Goal: Transaction & Acquisition: Purchase product/service

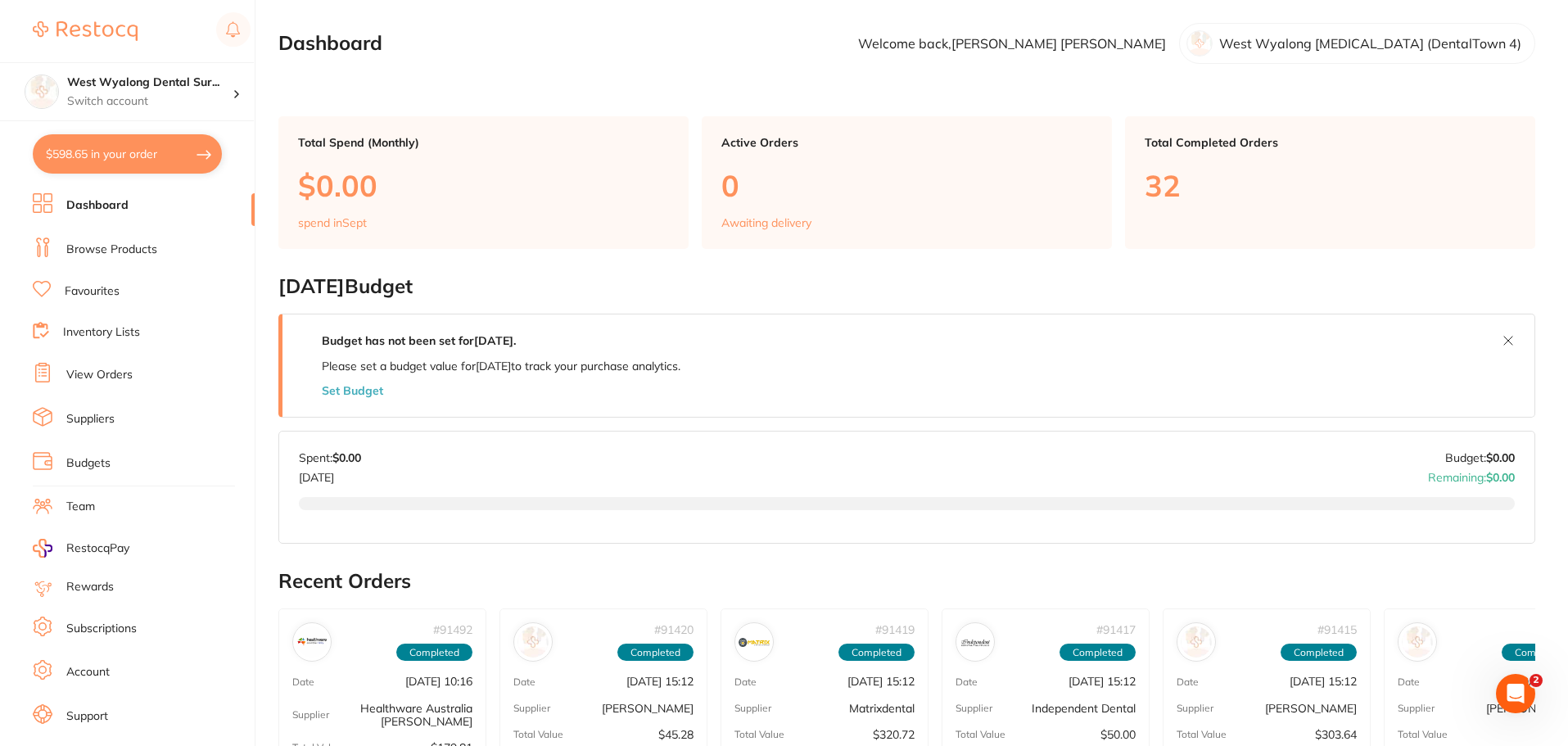
click at [89, 292] on link "Favourites" at bounding box center [92, 291] width 55 height 16
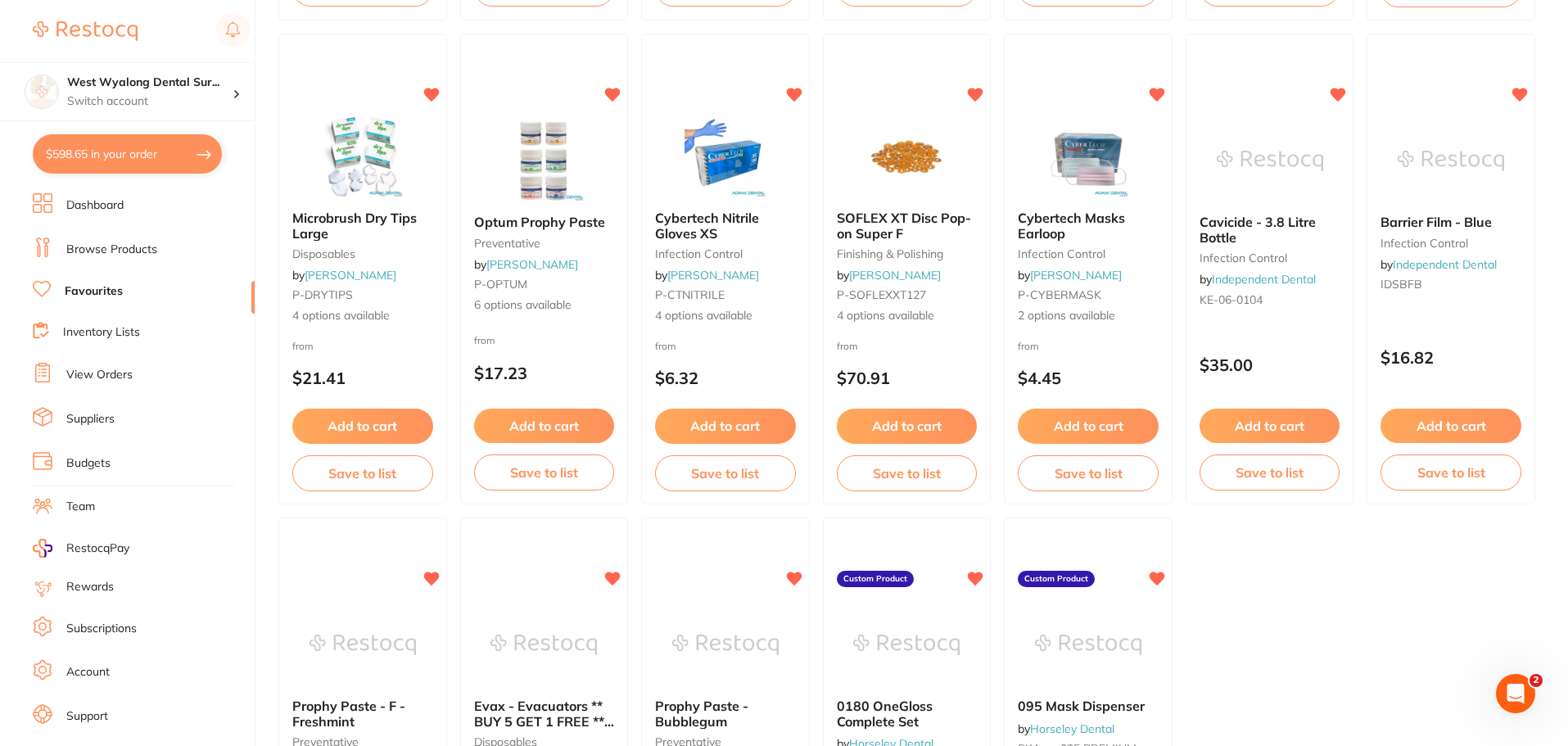
scroll to position [2570, 0]
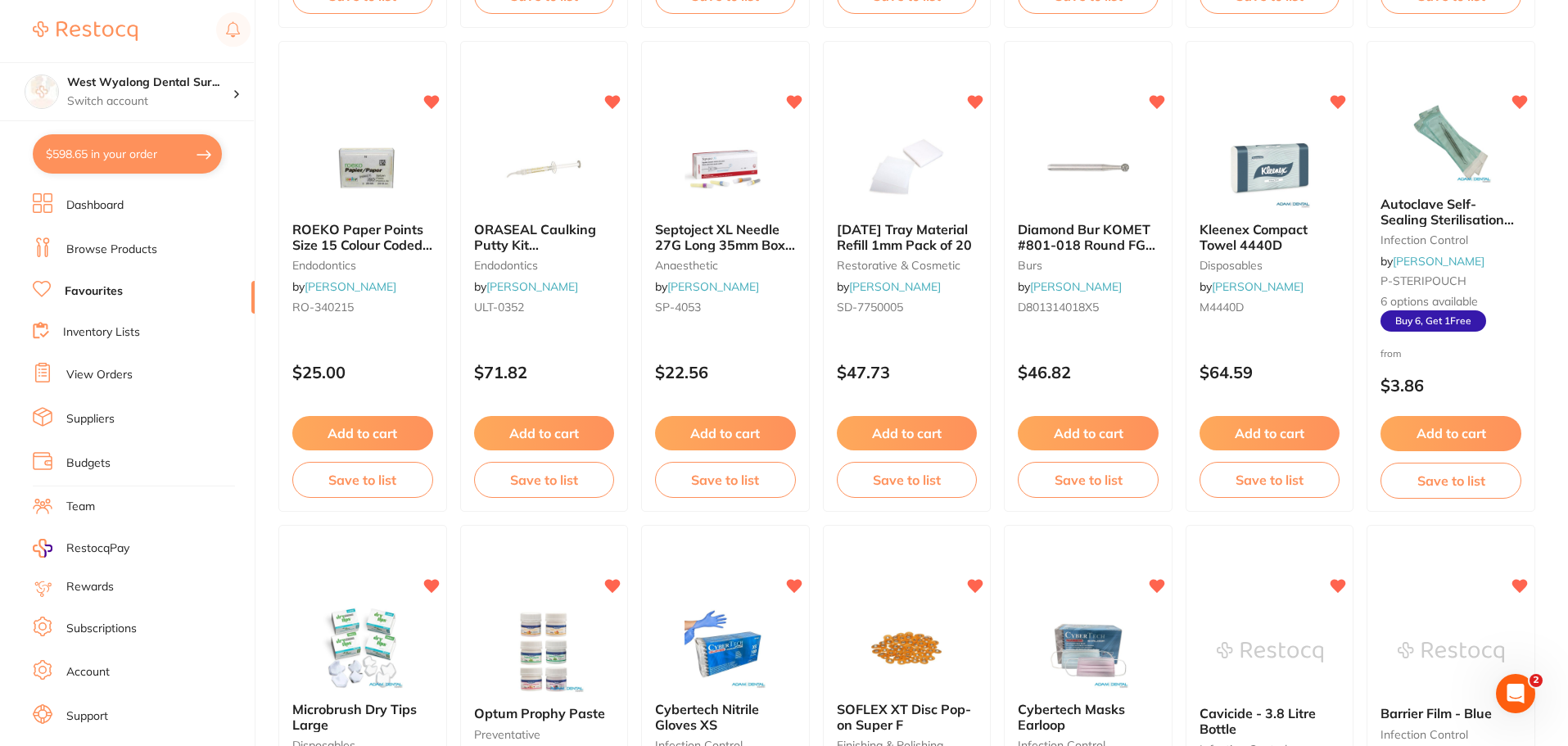
click at [129, 249] on link "Browse Products" at bounding box center [111, 249] width 91 height 16
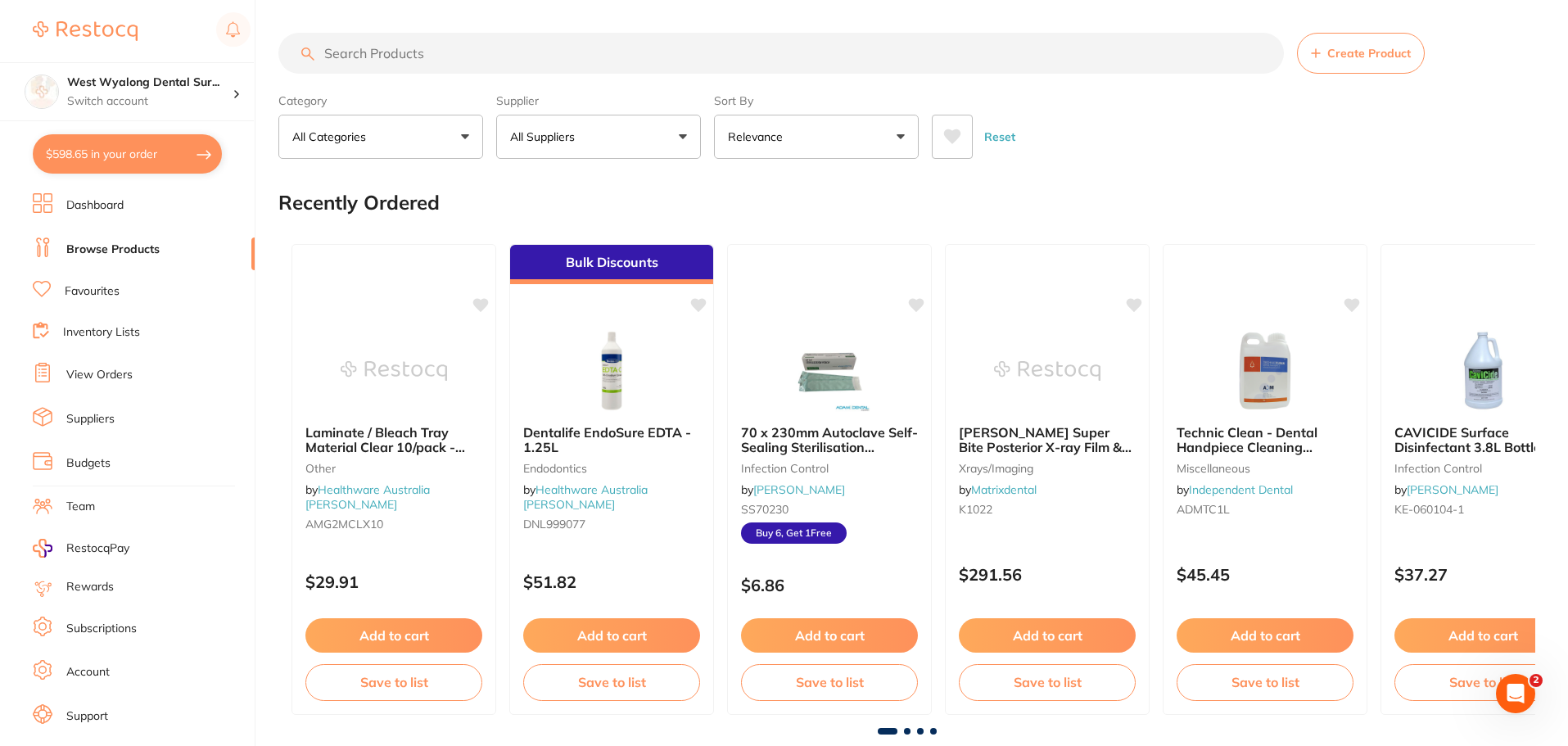
click at [367, 60] on input "search" at bounding box center [781, 53] width 1006 height 41
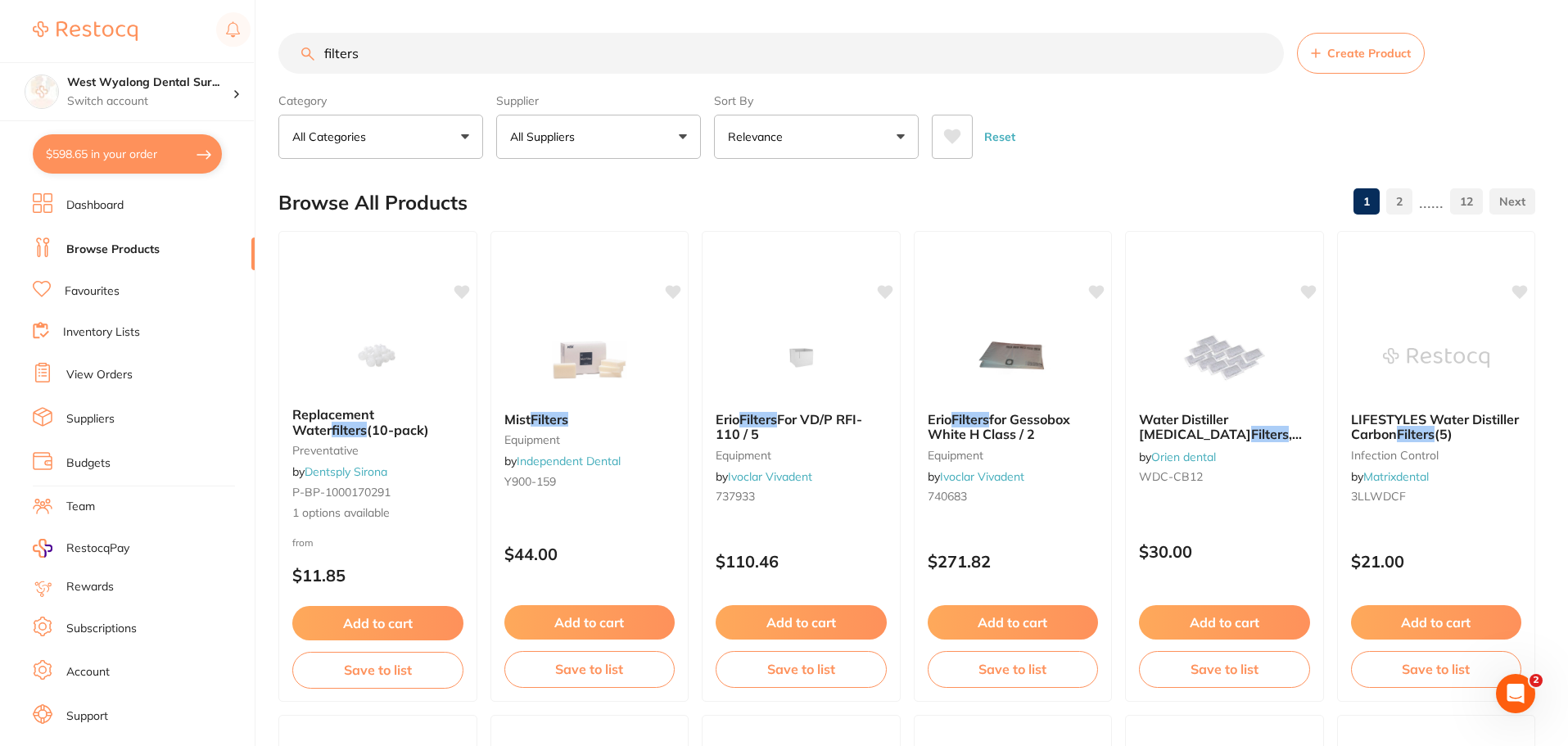
drag, startPoint x: 357, startPoint y: 379, endPoint x: 386, endPoint y: 455, distance: 81.3
click at [357, 379] on img at bounding box center [377, 353] width 106 height 82
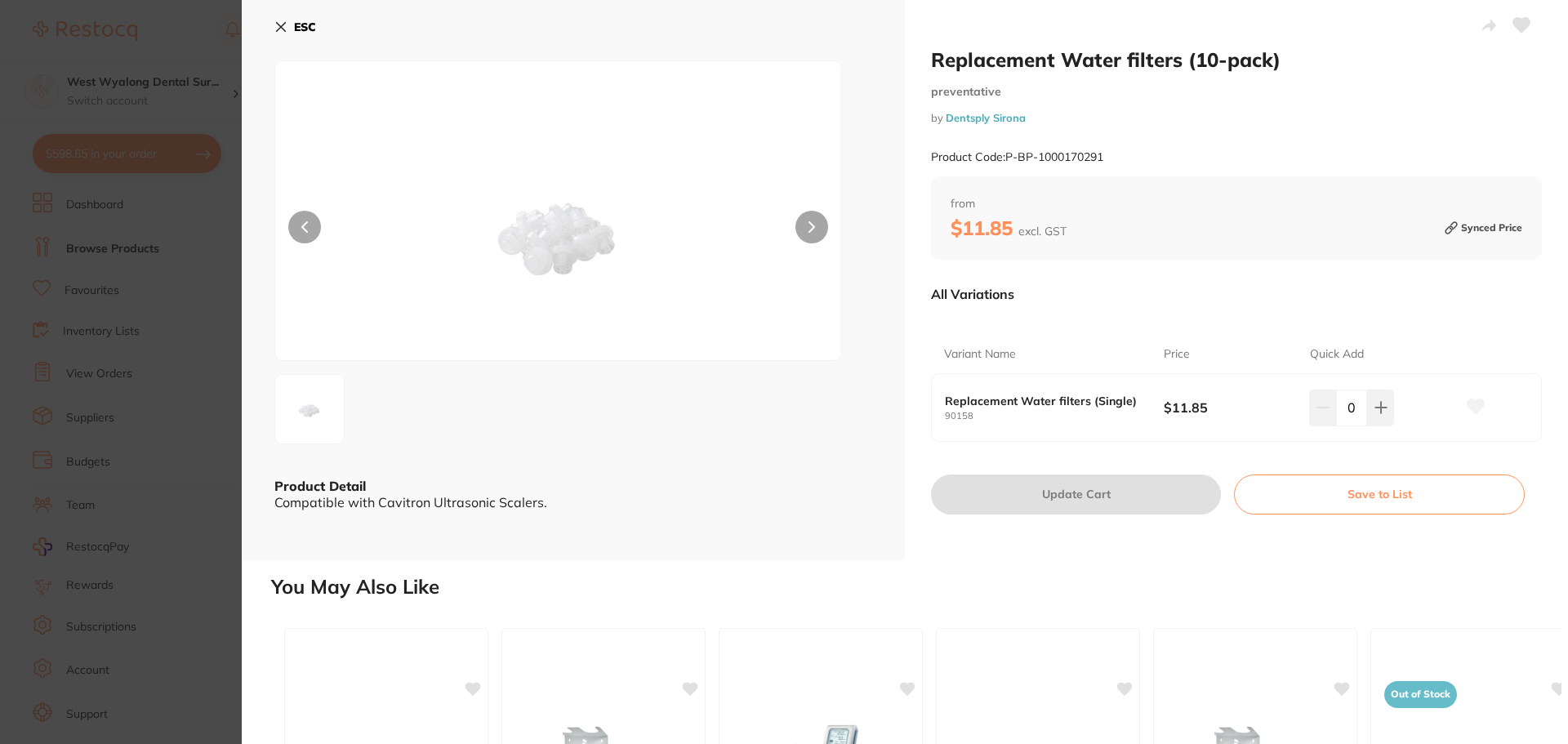
click at [799, 231] on button at bounding box center [812, 227] width 33 height 33
click at [287, 24] on button "ESC" at bounding box center [295, 27] width 41 height 28
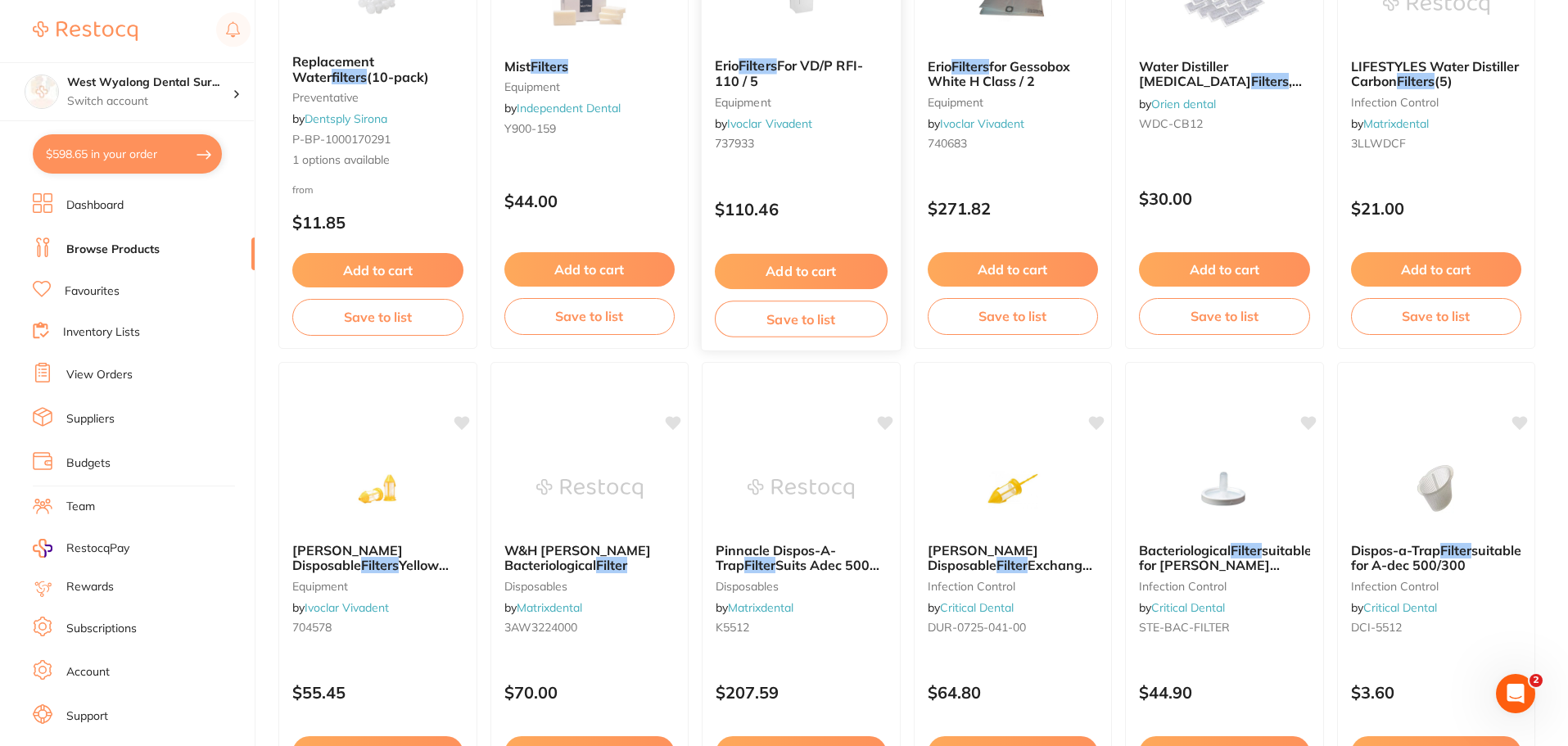
scroll to position [410, 0]
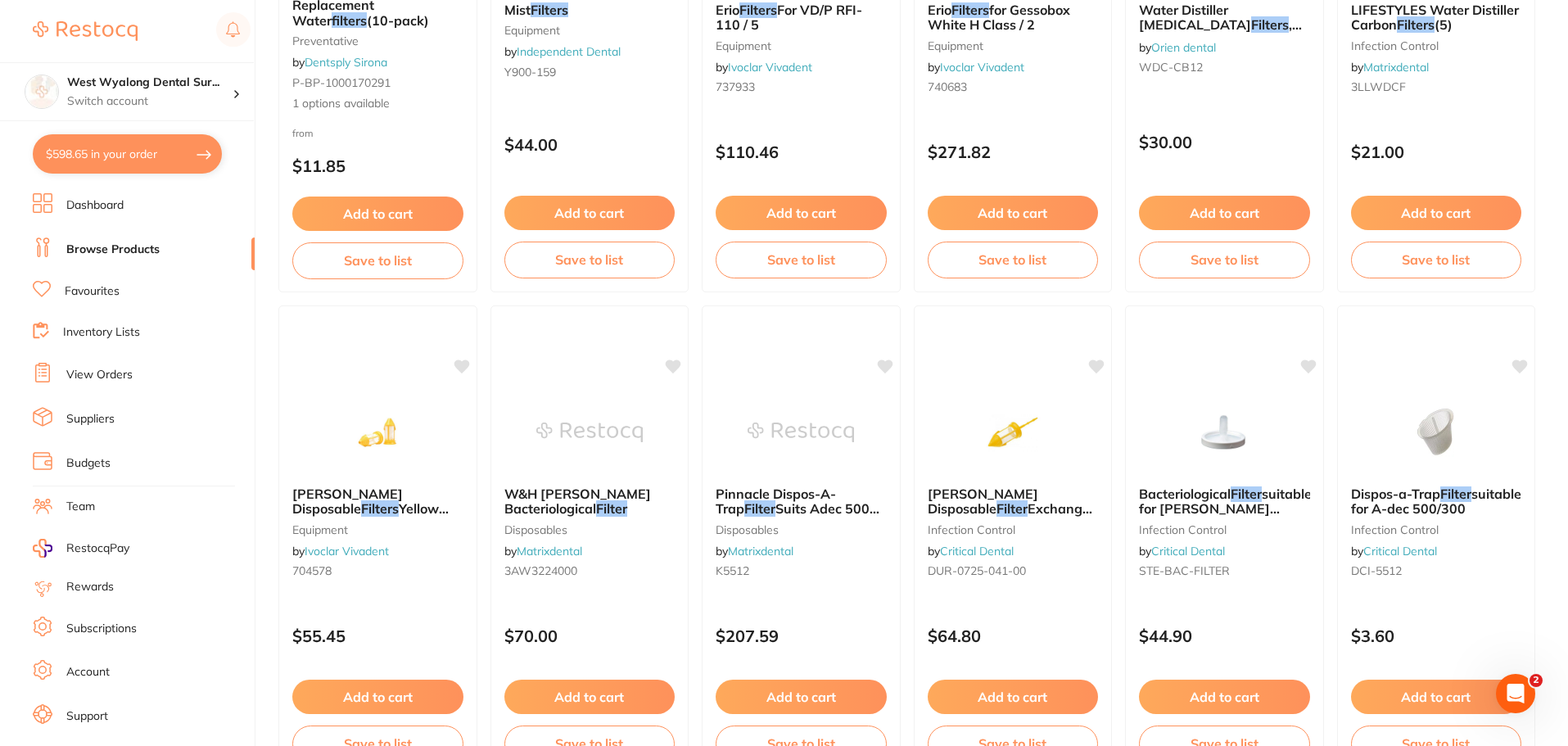
drag, startPoint x: 1412, startPoint y: 476, endPoint x: 1062, endPoint y: 649, distance: 390.4
click at [1412, 476] on div "Dispos-a-Trap Filter suitable for A-dec 500/300 infection control by Critical D…" at bounding box center [1436, 535] width 198 height 123
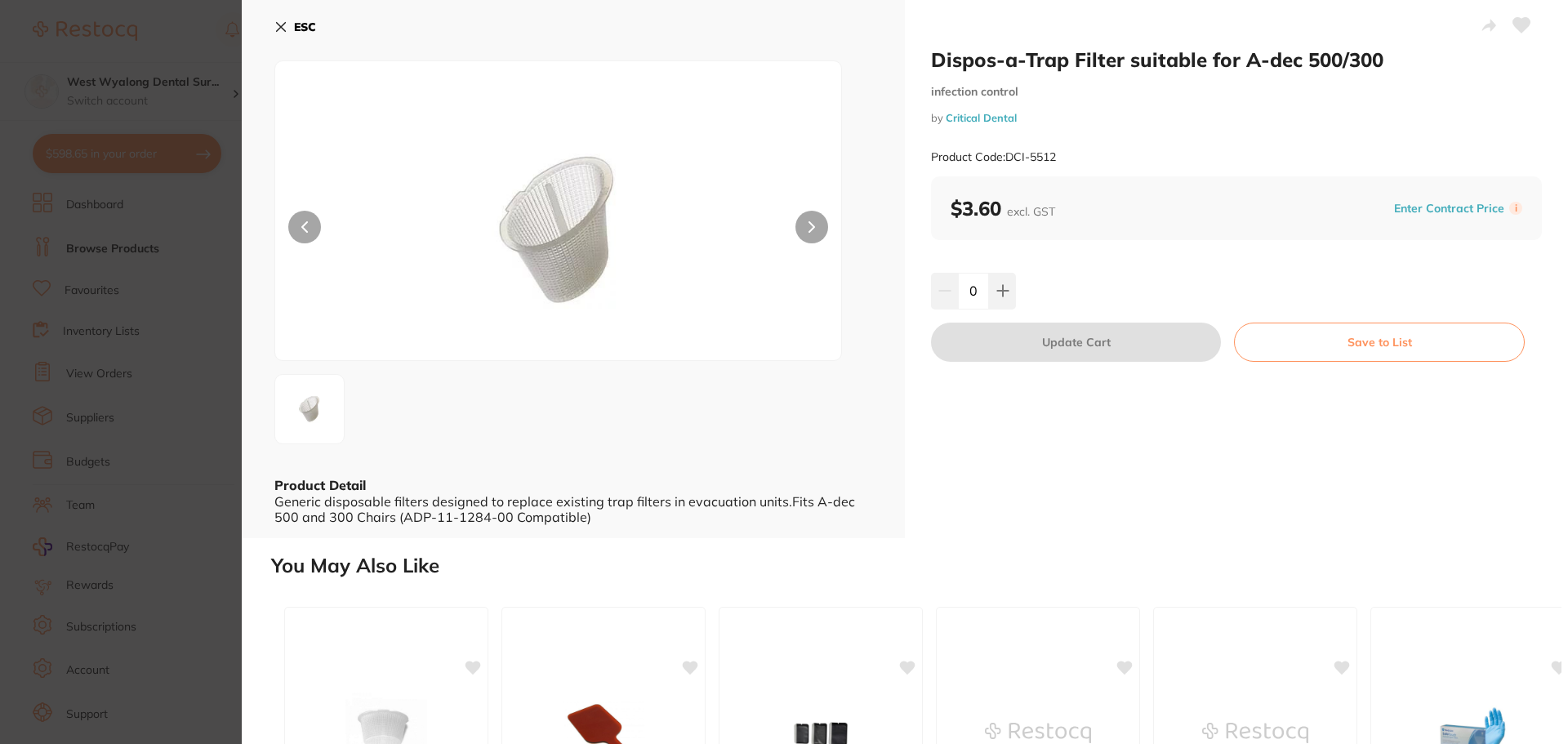
click at [283, 30] on icon at bounding box center [281, 28] width 9 height 9
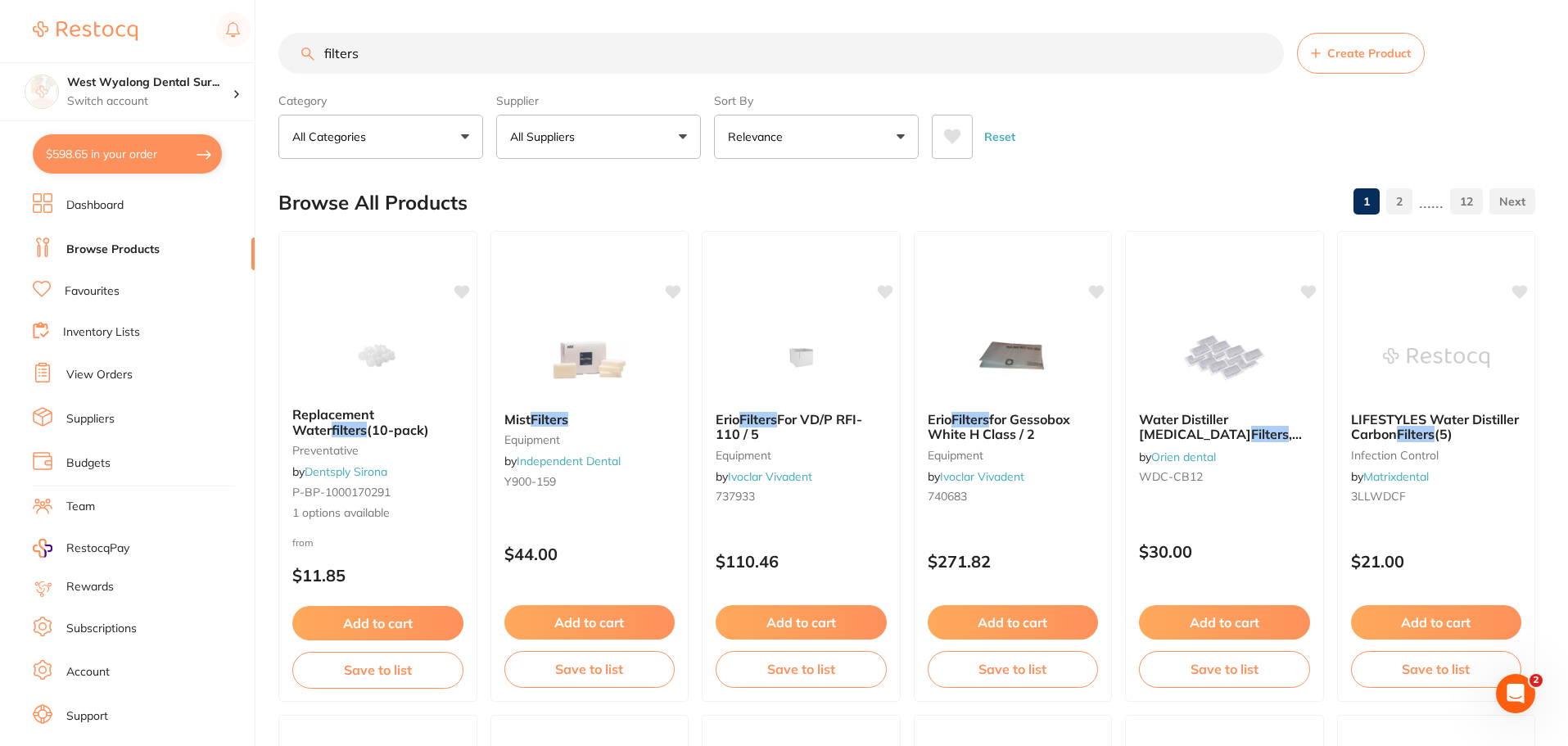
scroll to position [1, 0]
drag, startPoint x: 396, startPoint y: 66, endPoint x: 275, endPoint y: 67, distance: 121.0
click at [275, 67] on div "$598.65 West Wyalong Dental Sur... Switch account West Wyalong [MEDICAL_DATA] (…" at bounding box center [784, 373] width 1568 height 746
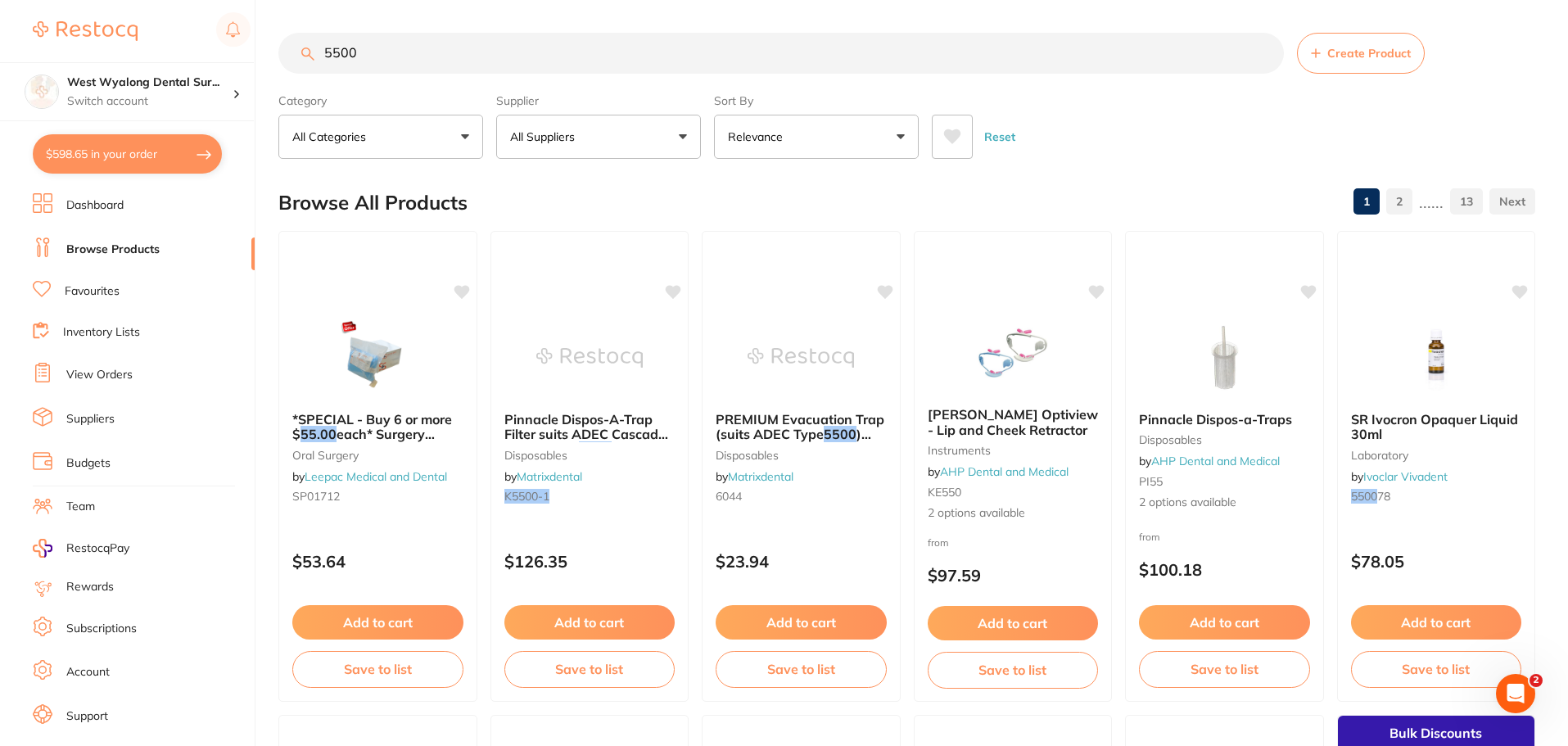
scroll to position [0, 0]
type input "5500"
click at [76, 422] on link "Suppliers" at bounding box center [91, 419] width 48 height 16
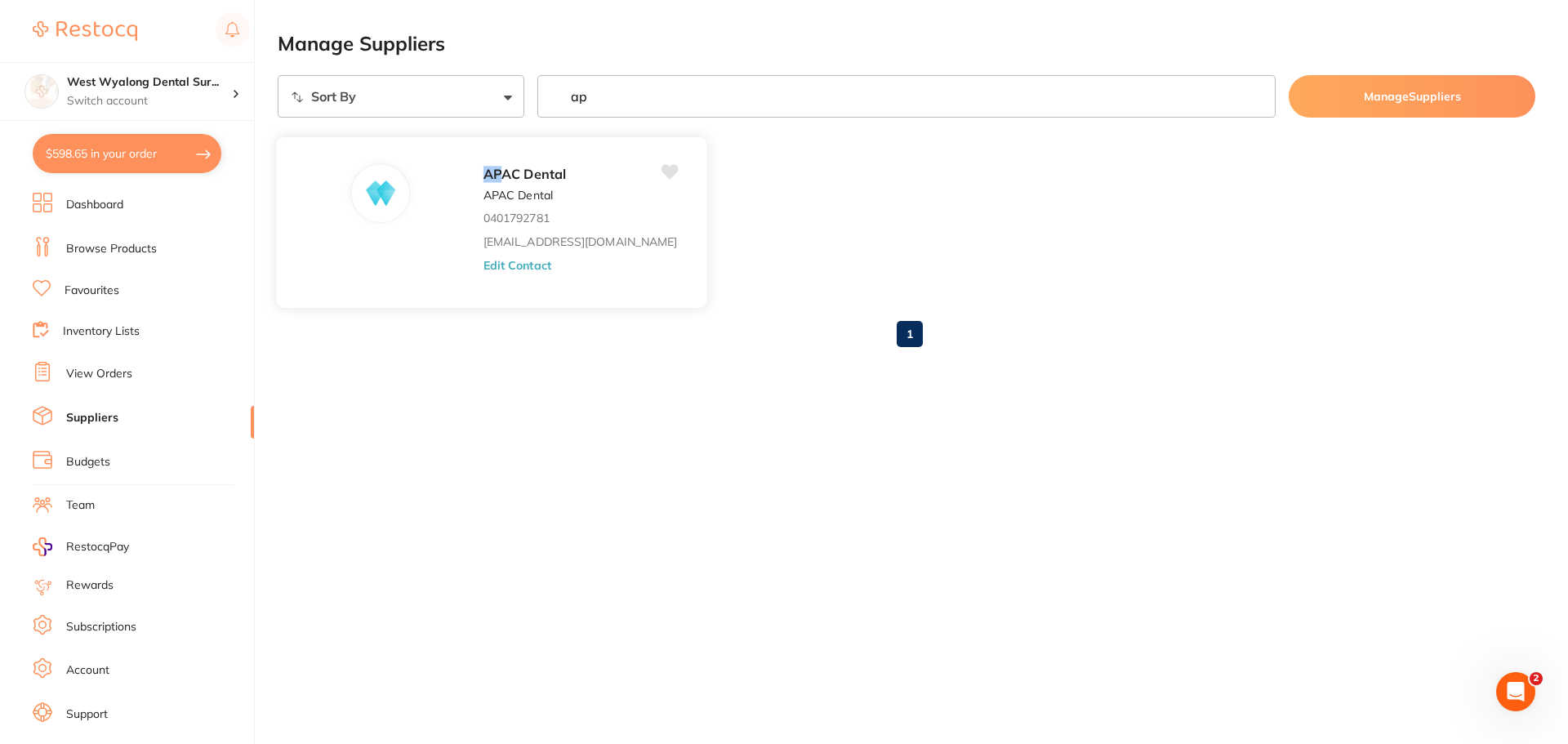
type input "ap"
click at [483, 268] on button "Edit Contact" at bounding box center [517, 264] width 68 height 13
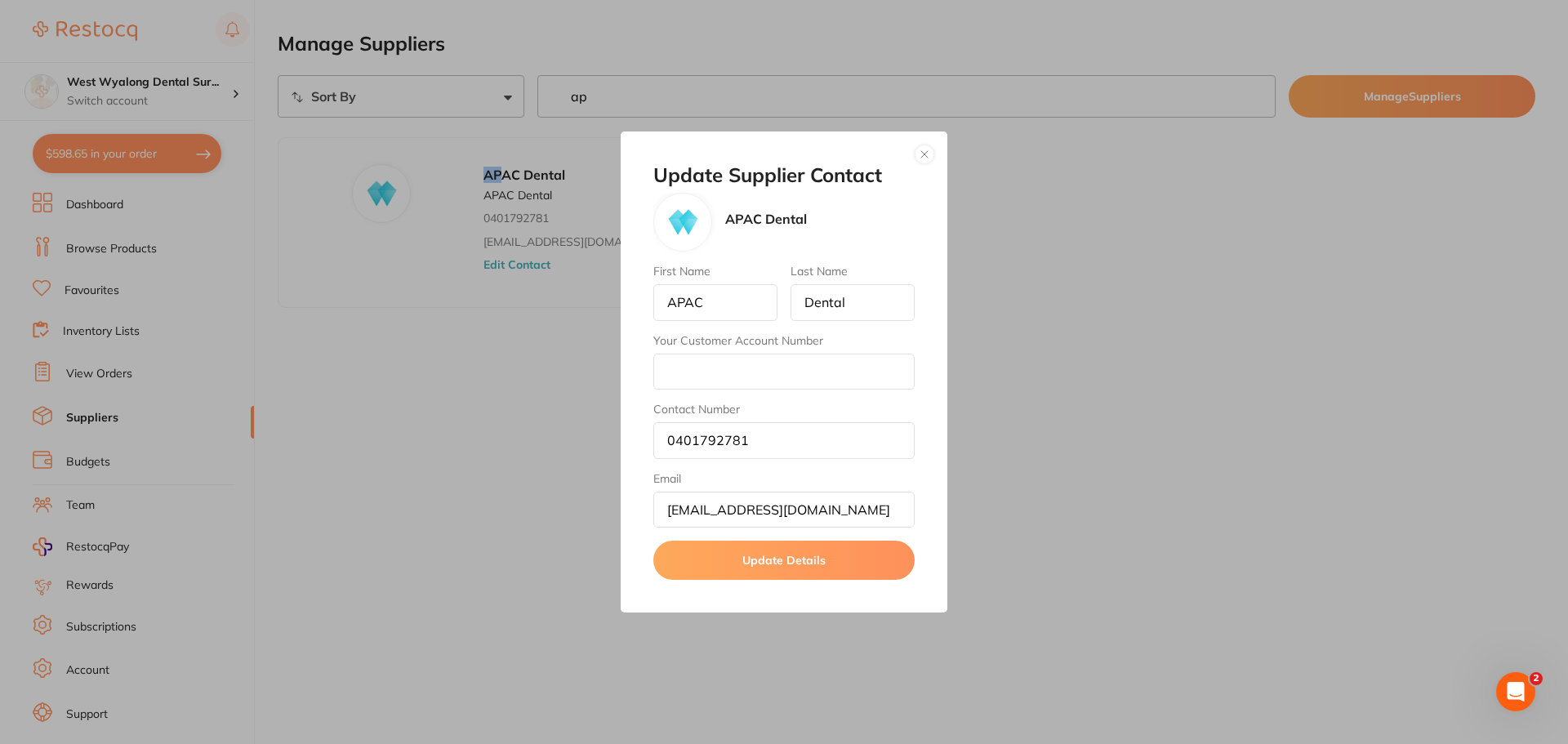
click at [930, 159] on button "button" at bounding box center [924, 154] width 20 height 20
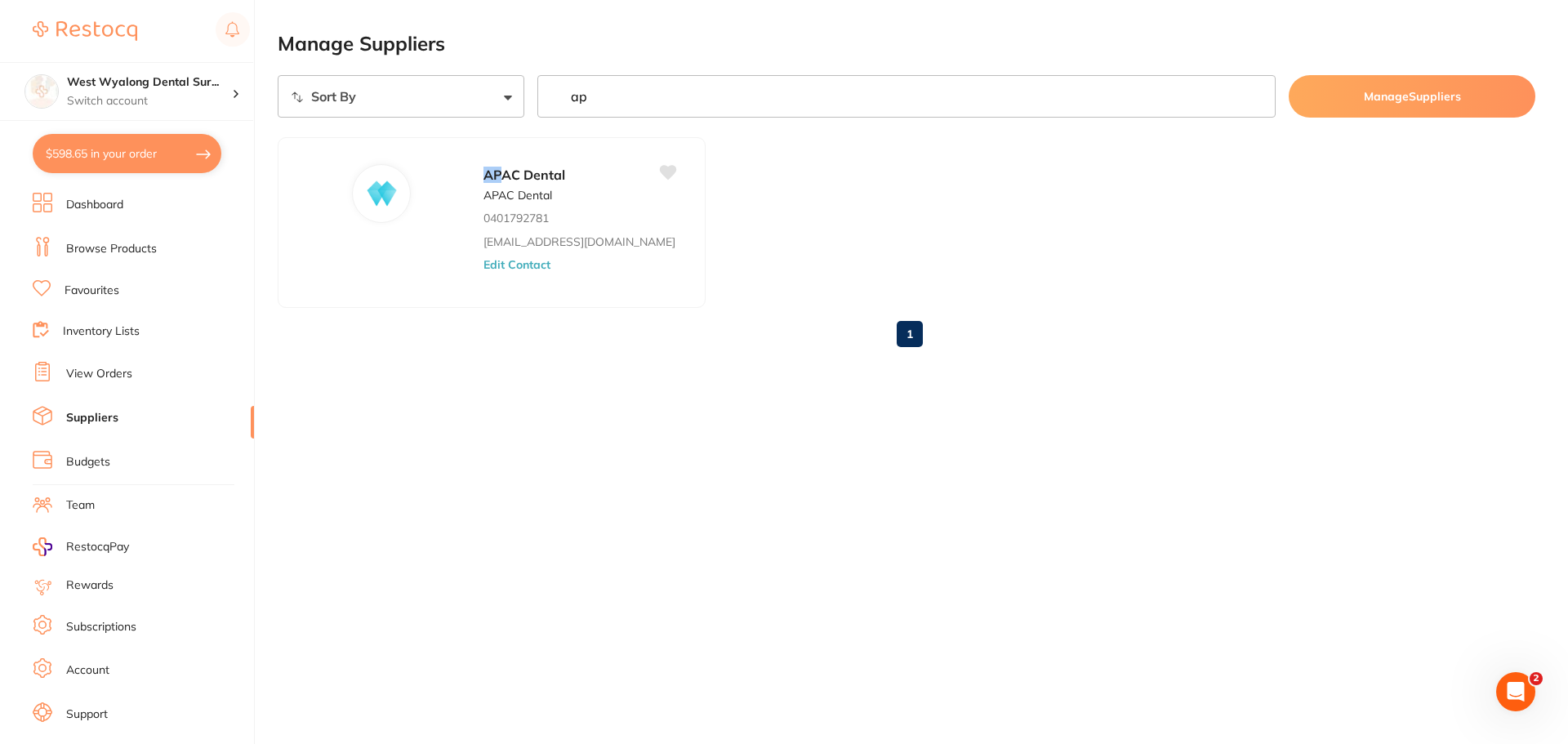
click at [85, 250] on link "Browse Products" at bounding box center [111, 249] width 90 height 16
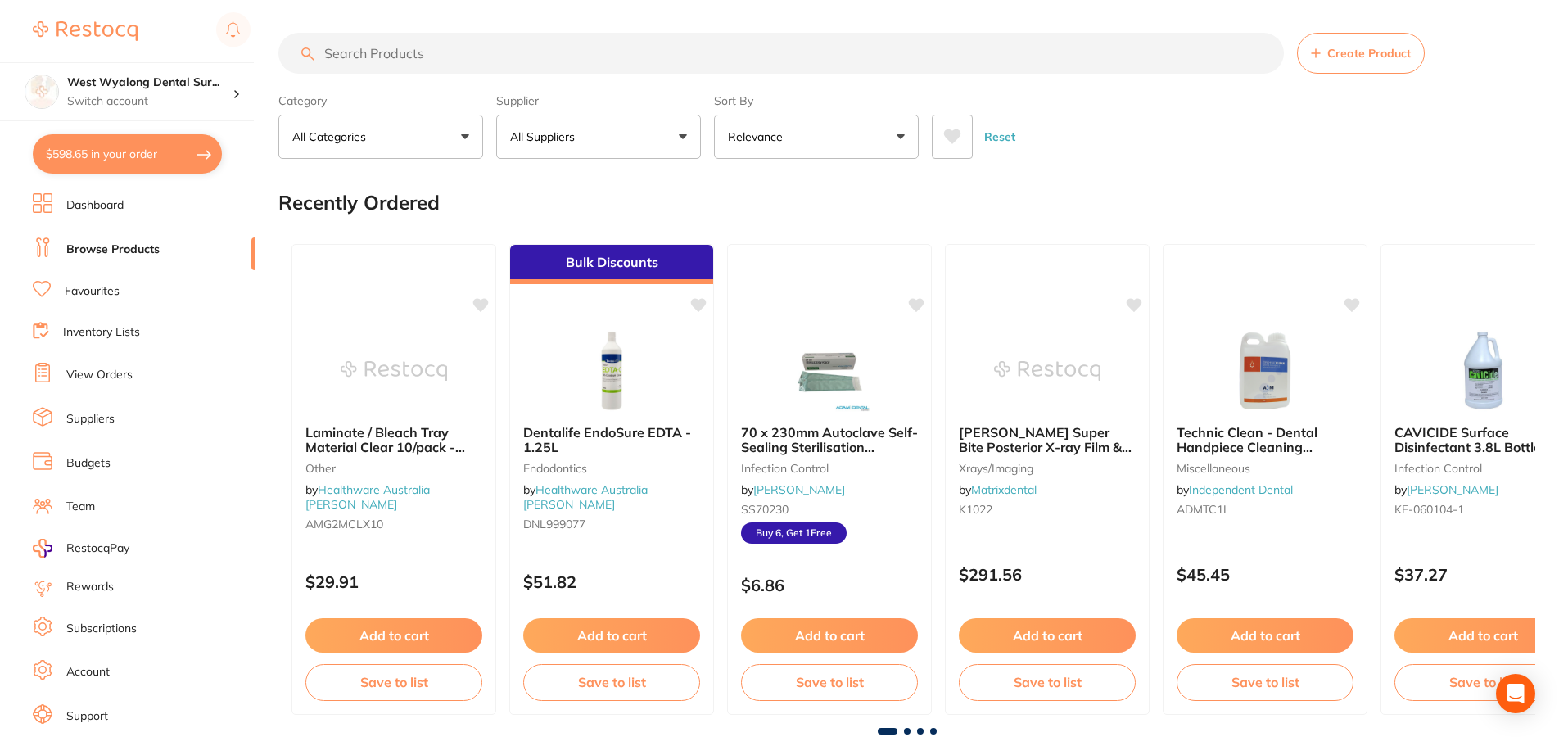
click at [379, 50] on input "search" at bounding box center [781, 53] width 1006 height 41
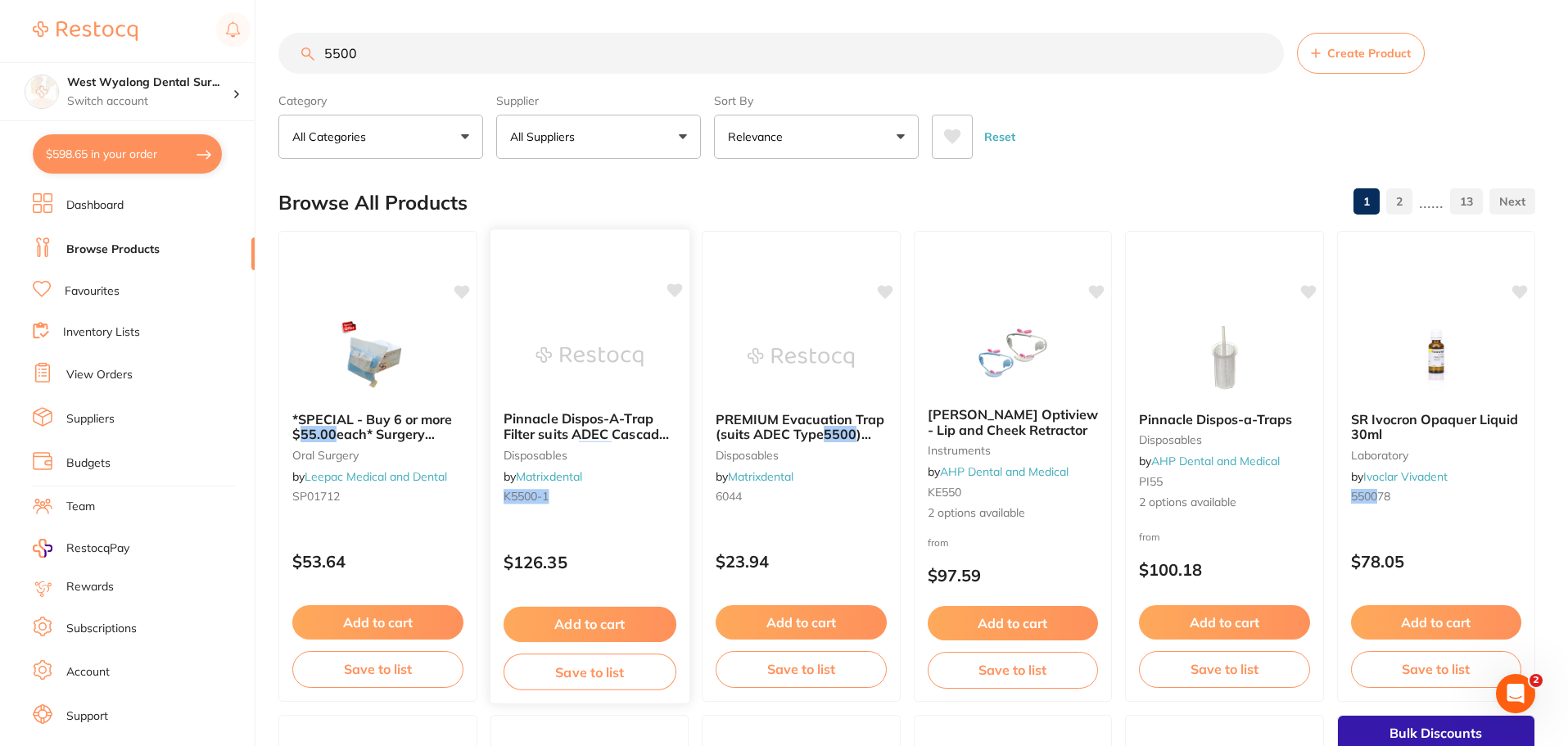
type input "5500"
click at [605, 340] on img at bounding box center [589, 356] width 107 height 83
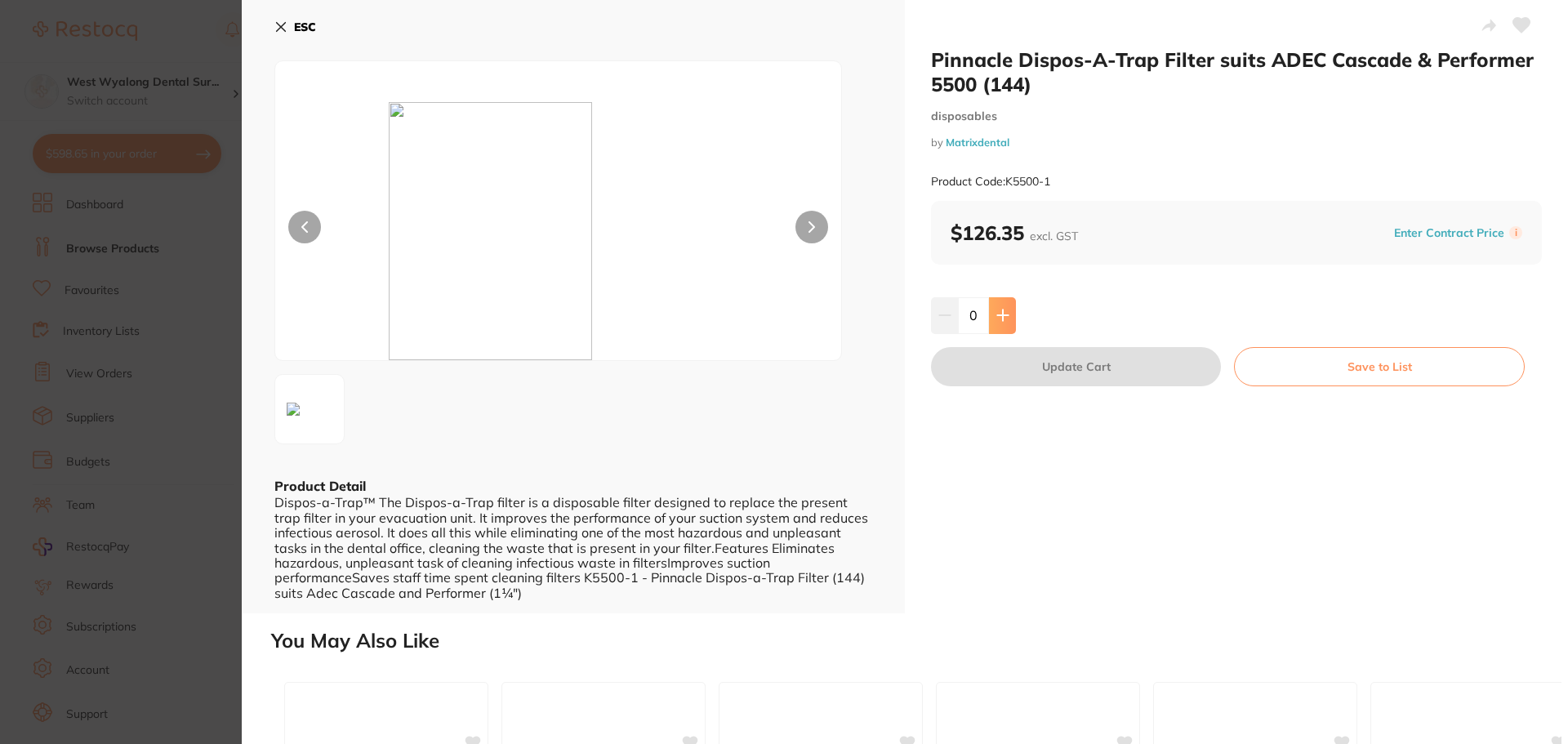
click at [1011, 321] on button at bounding box center [1002, 316] width 27 height 36
type input "1"
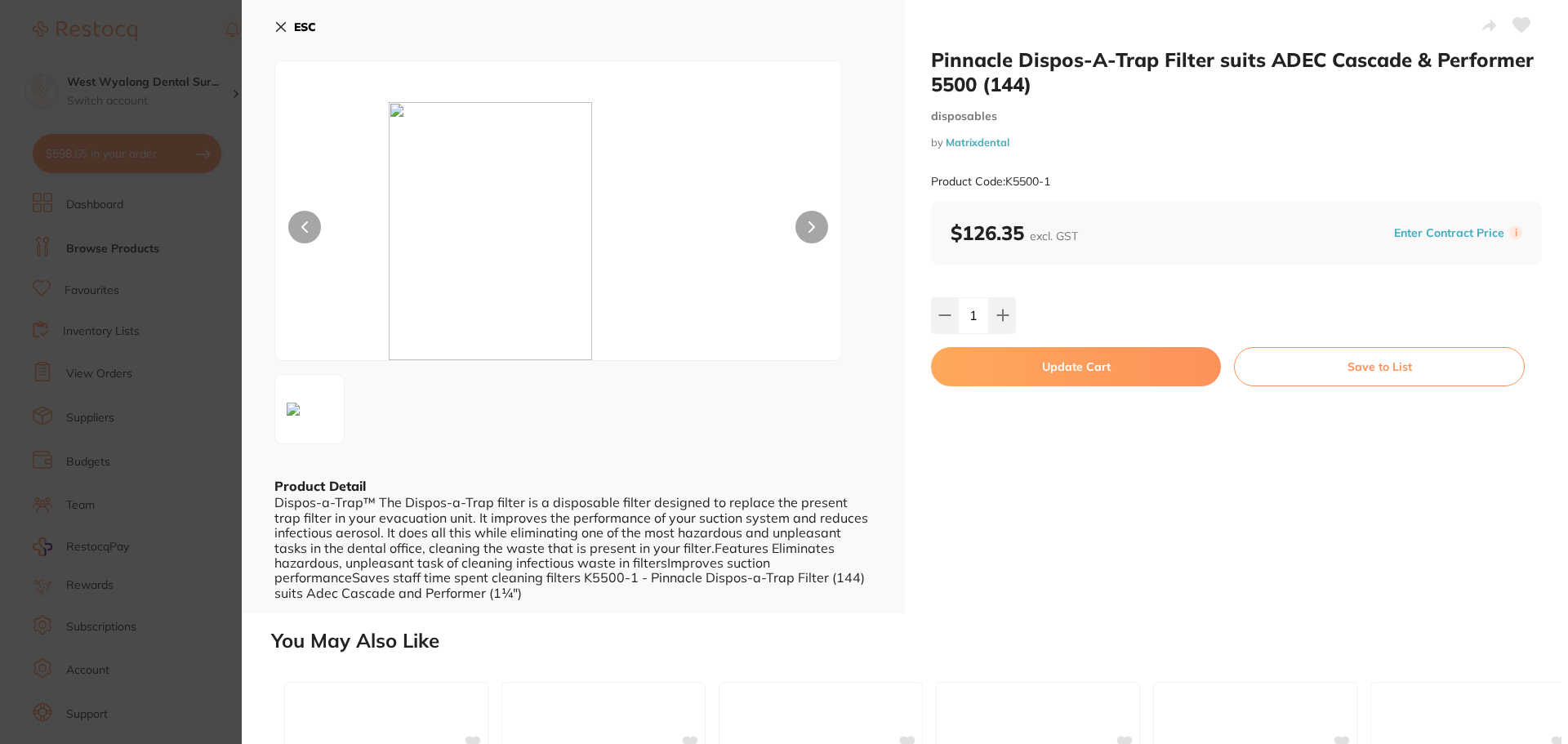
click at [1037, 372] on button "Update Cart" at bounding box center [1075, 366] width 290 height 40
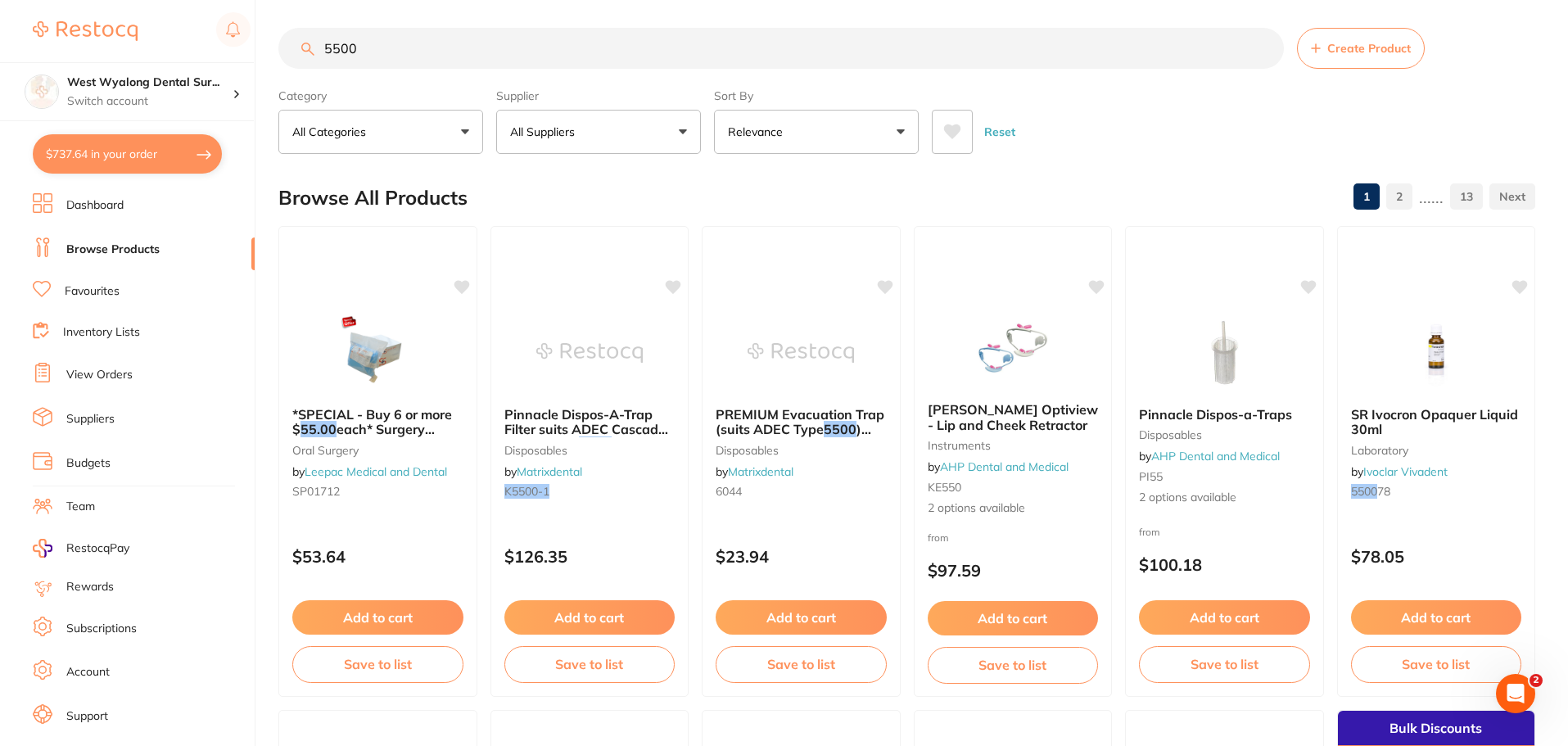
click at [152, 163] on button "$737.64 in your order" at bounding box center [127, 154] width 189 height 40
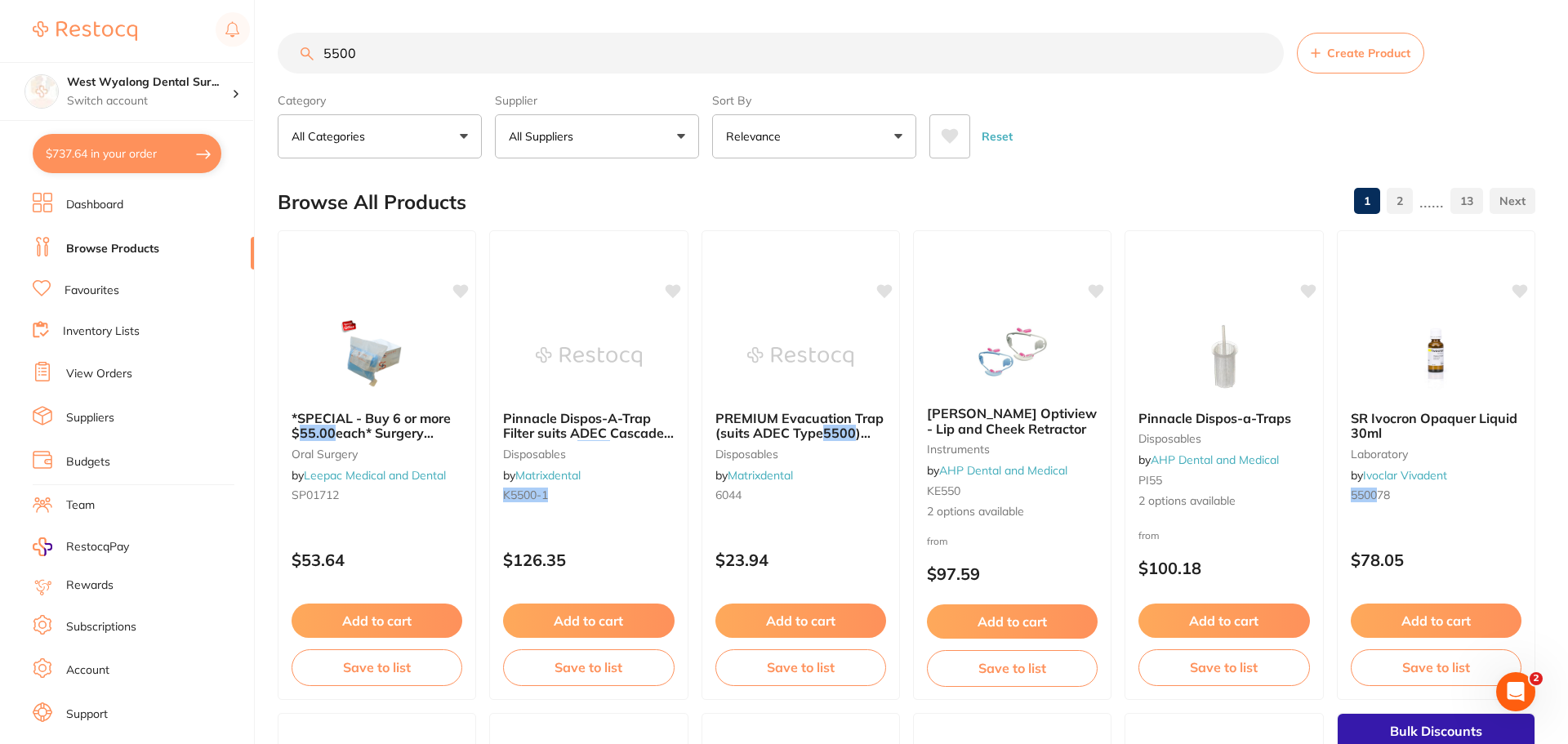
checkbox input "true"
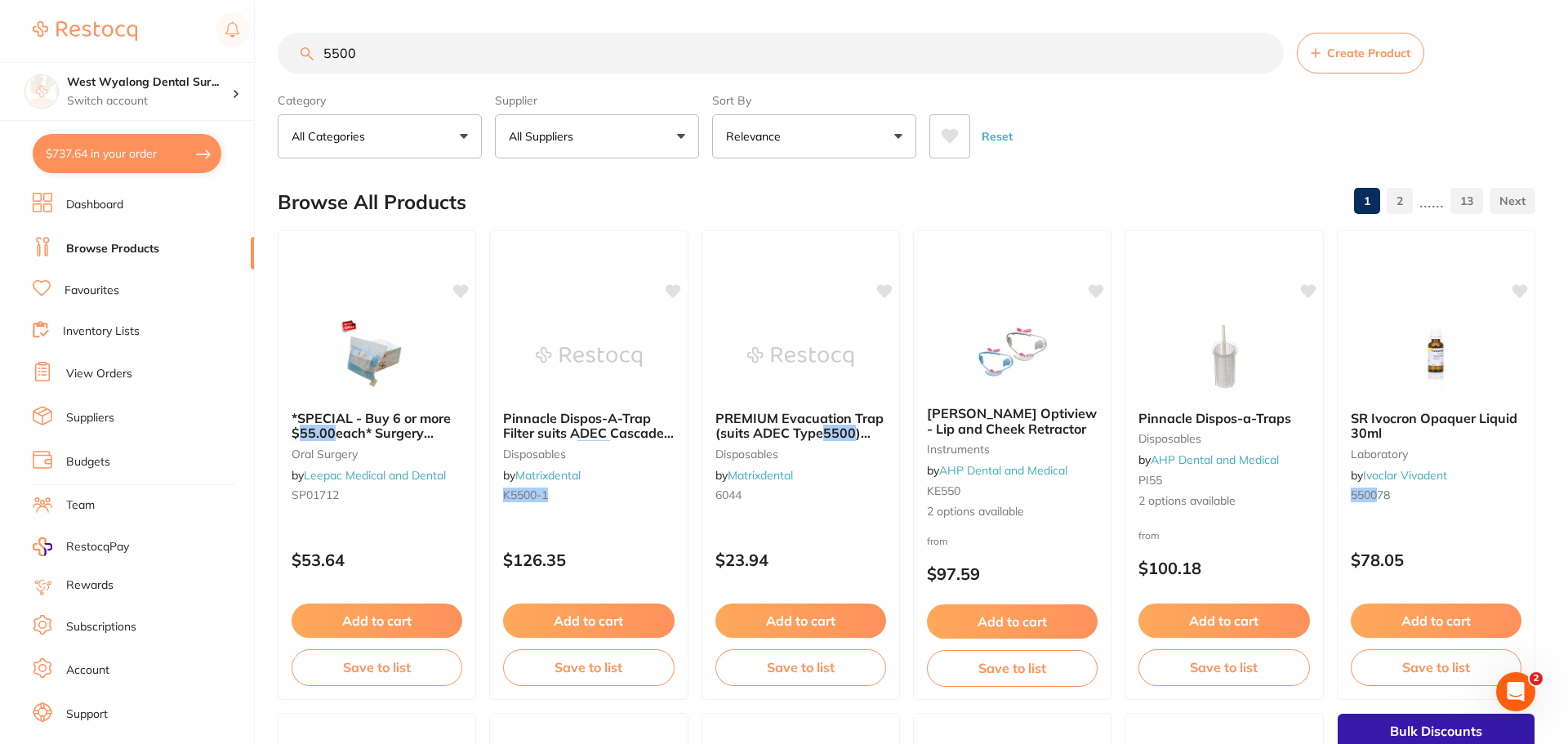
checkbox input "true"
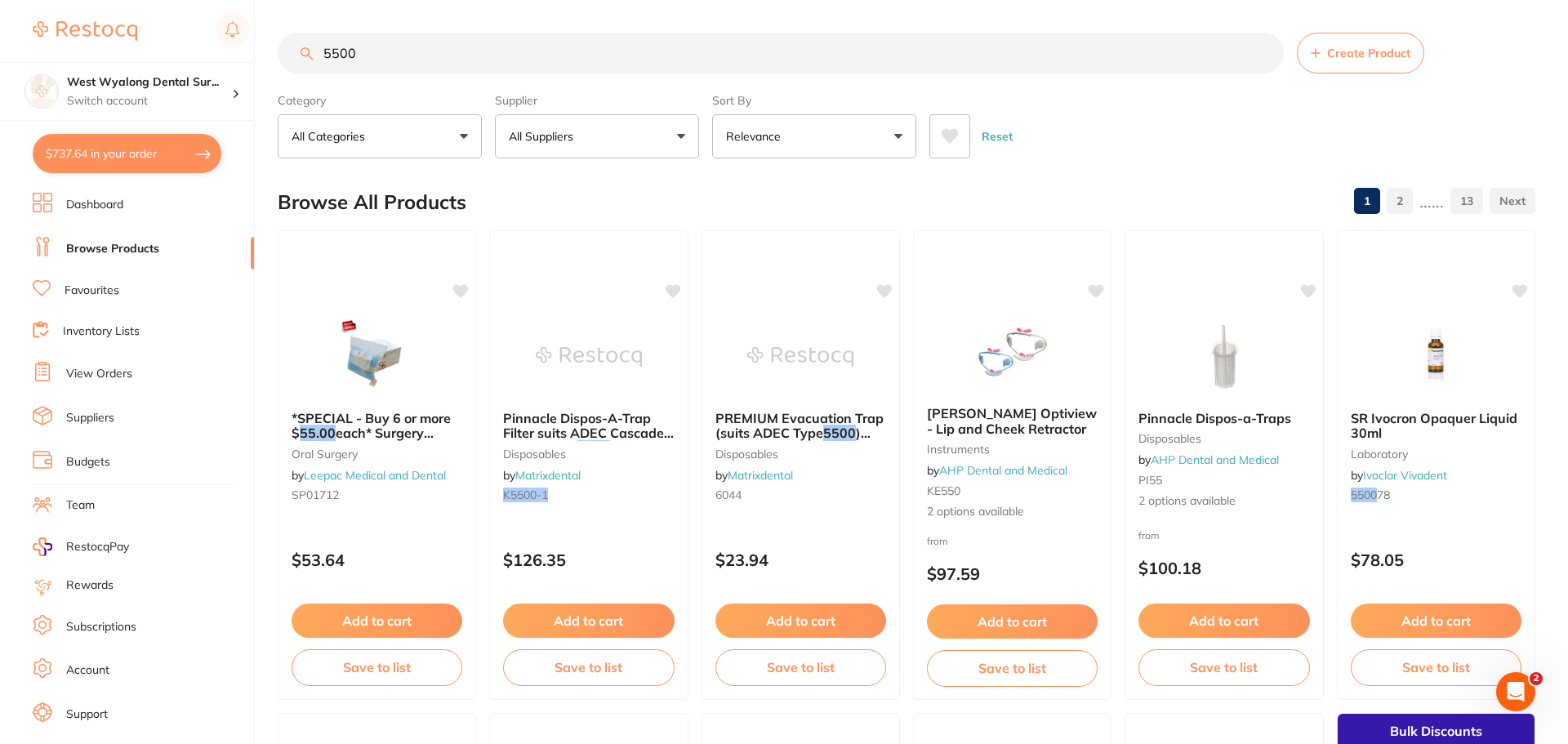
checkbox input "true"
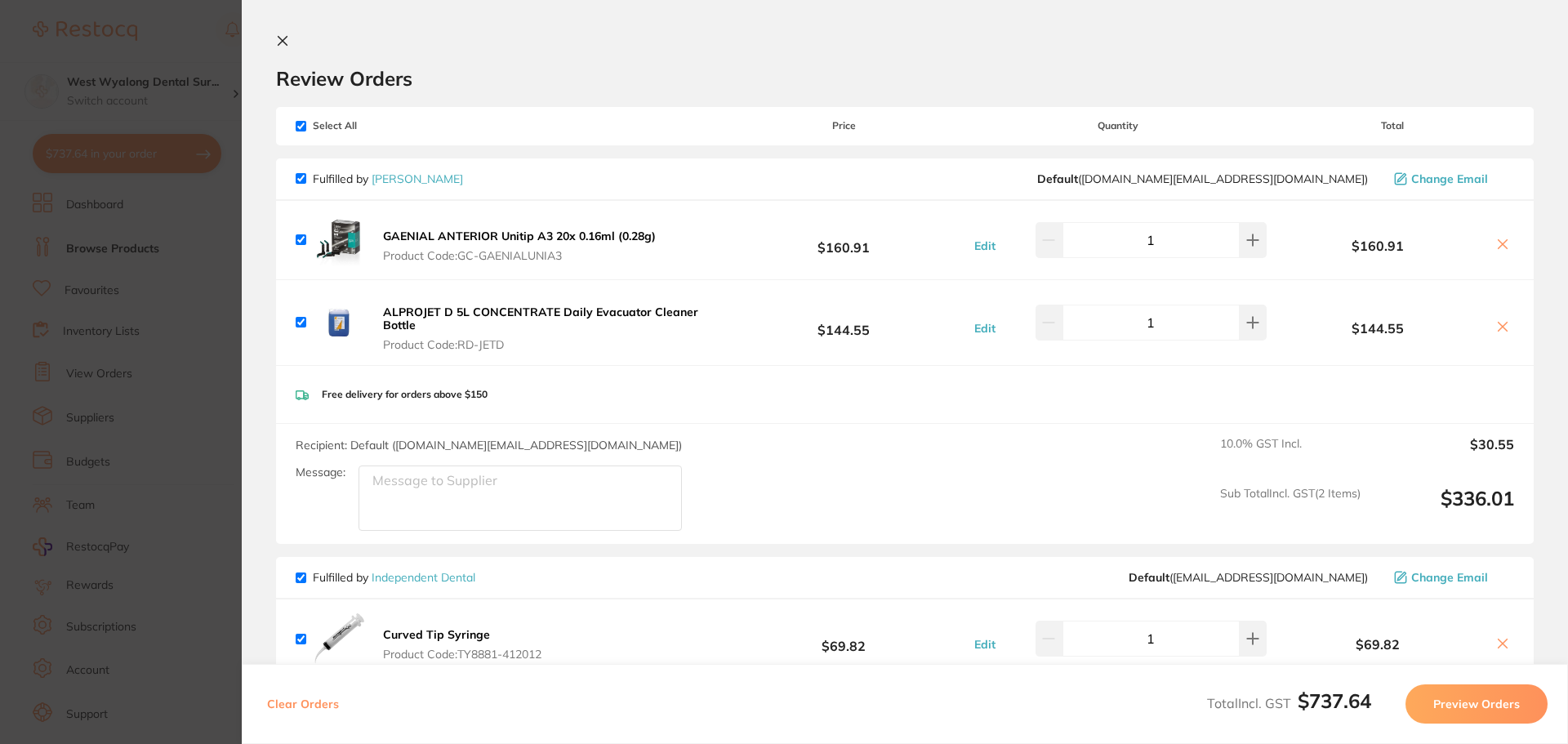
click at [285, 40] on icon at bounding box center [282, 40] width 13 height 13
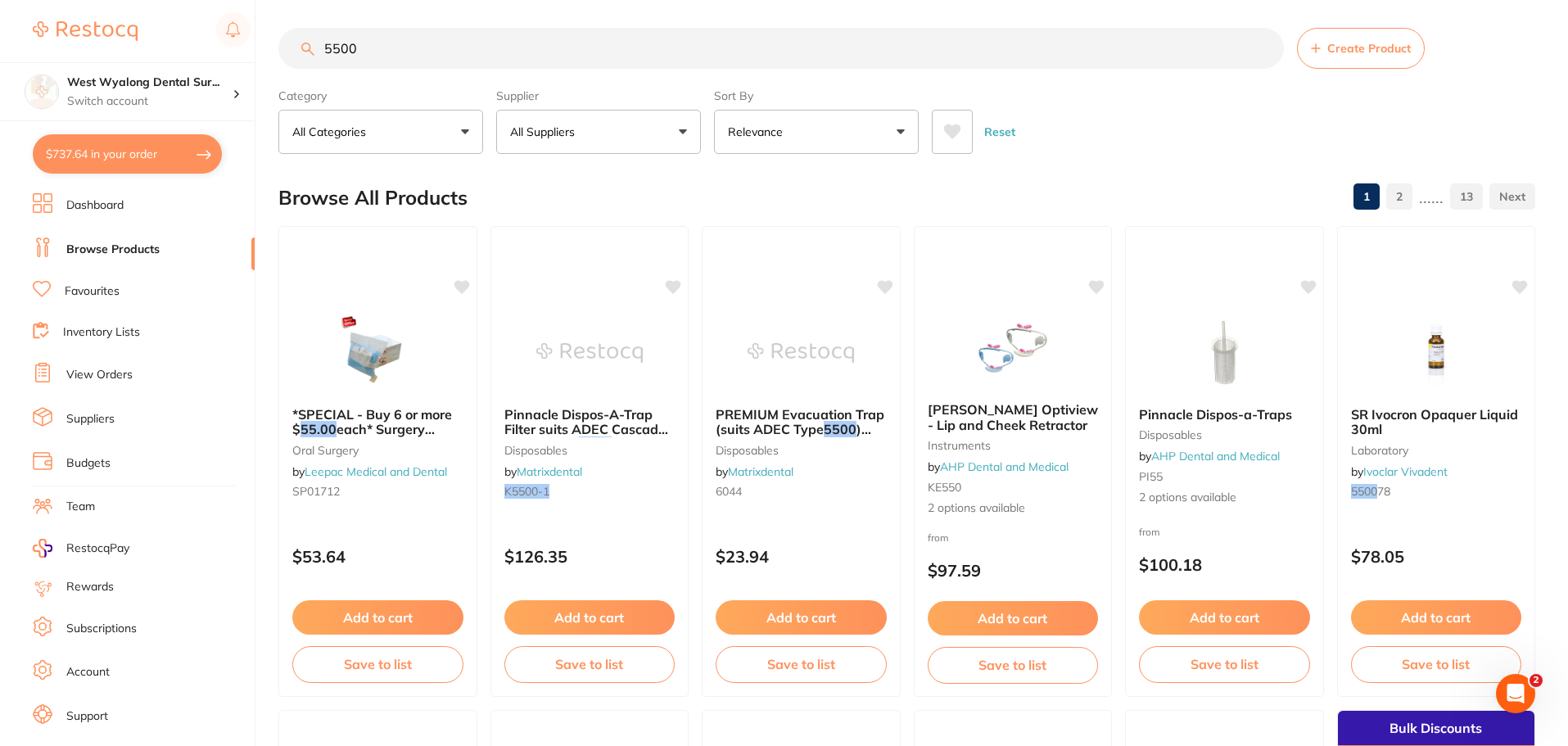
click at [91, 292] on link "Favourites" at bounding box center [92, 291] width 55 height 16
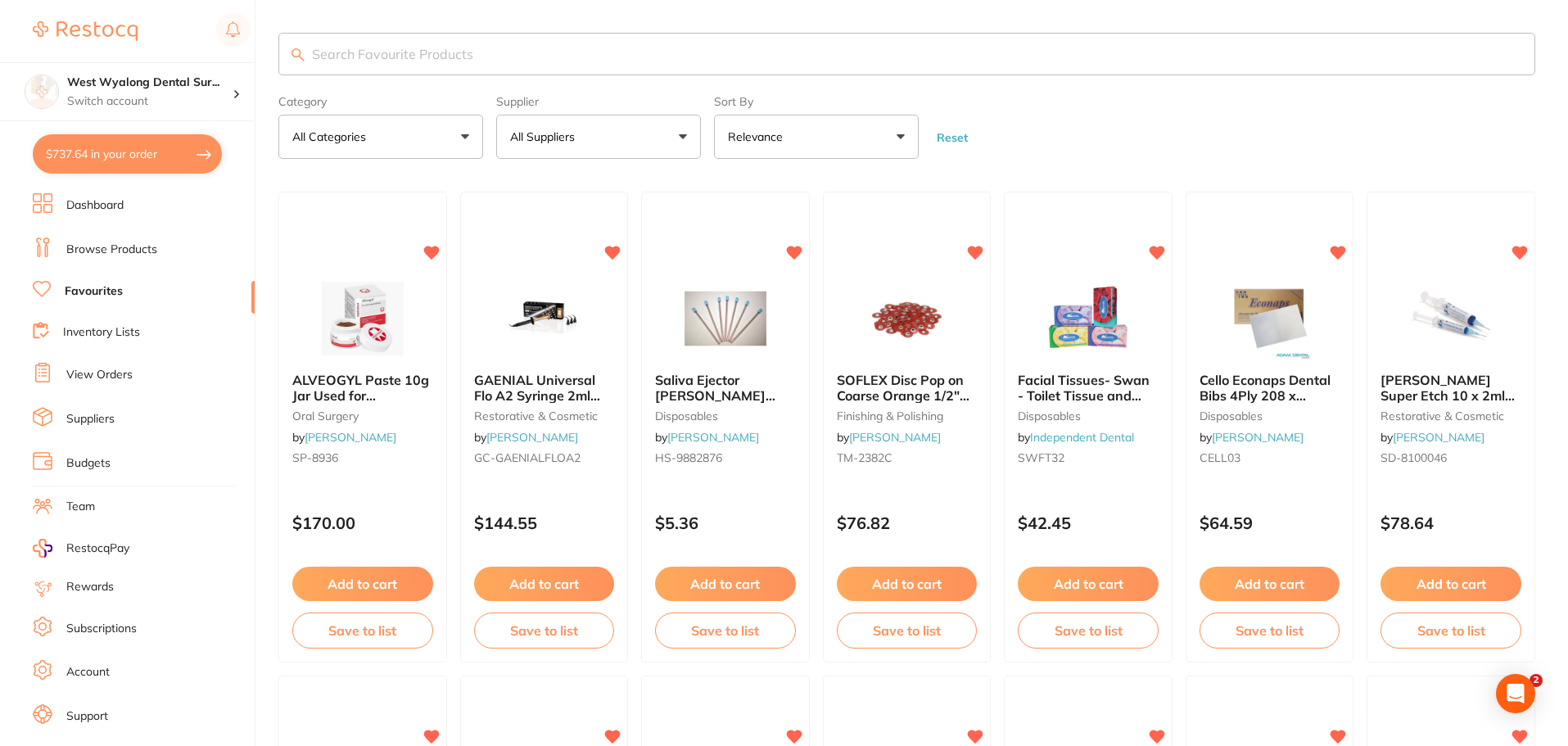
click at [361, 57] on input "search" at bounding box center [906, 53] width 1257 height 42
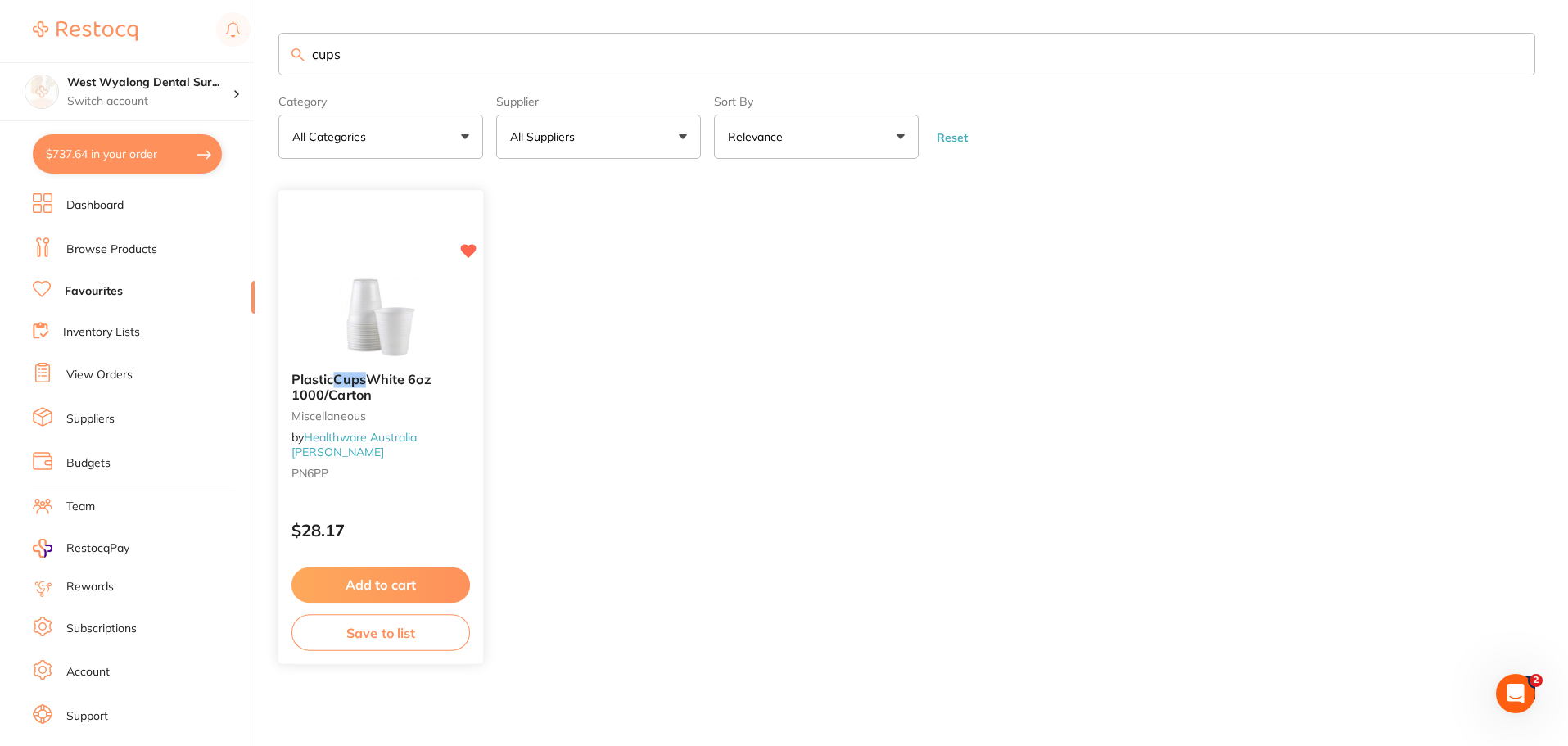
type input "cups"
click at [379, 594] on button "Add to cart" at bounding box center [380, 585] width 179 height 35
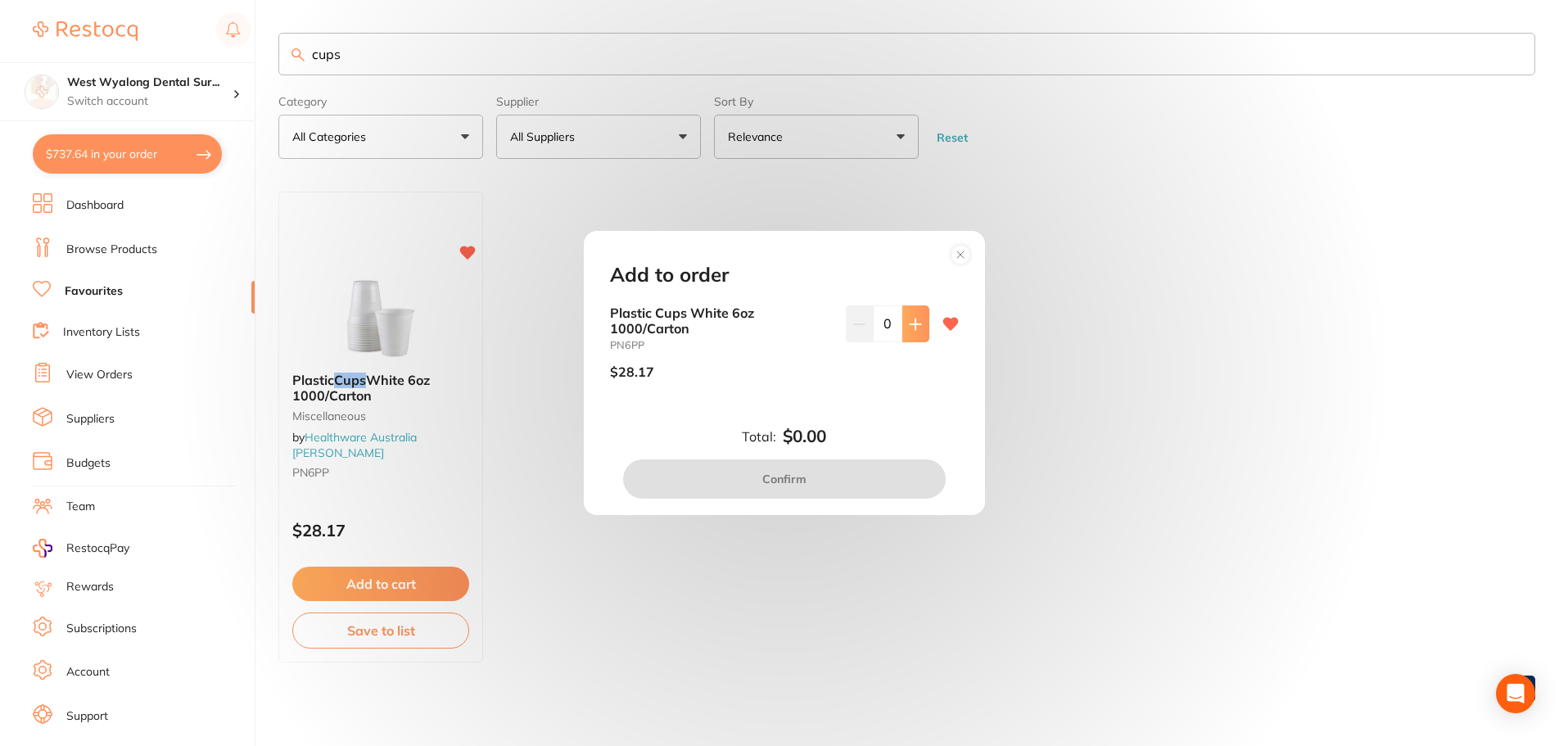
click at [906, 335] on button at bounding box center [915, 323] width 27 height 36
type input "1"
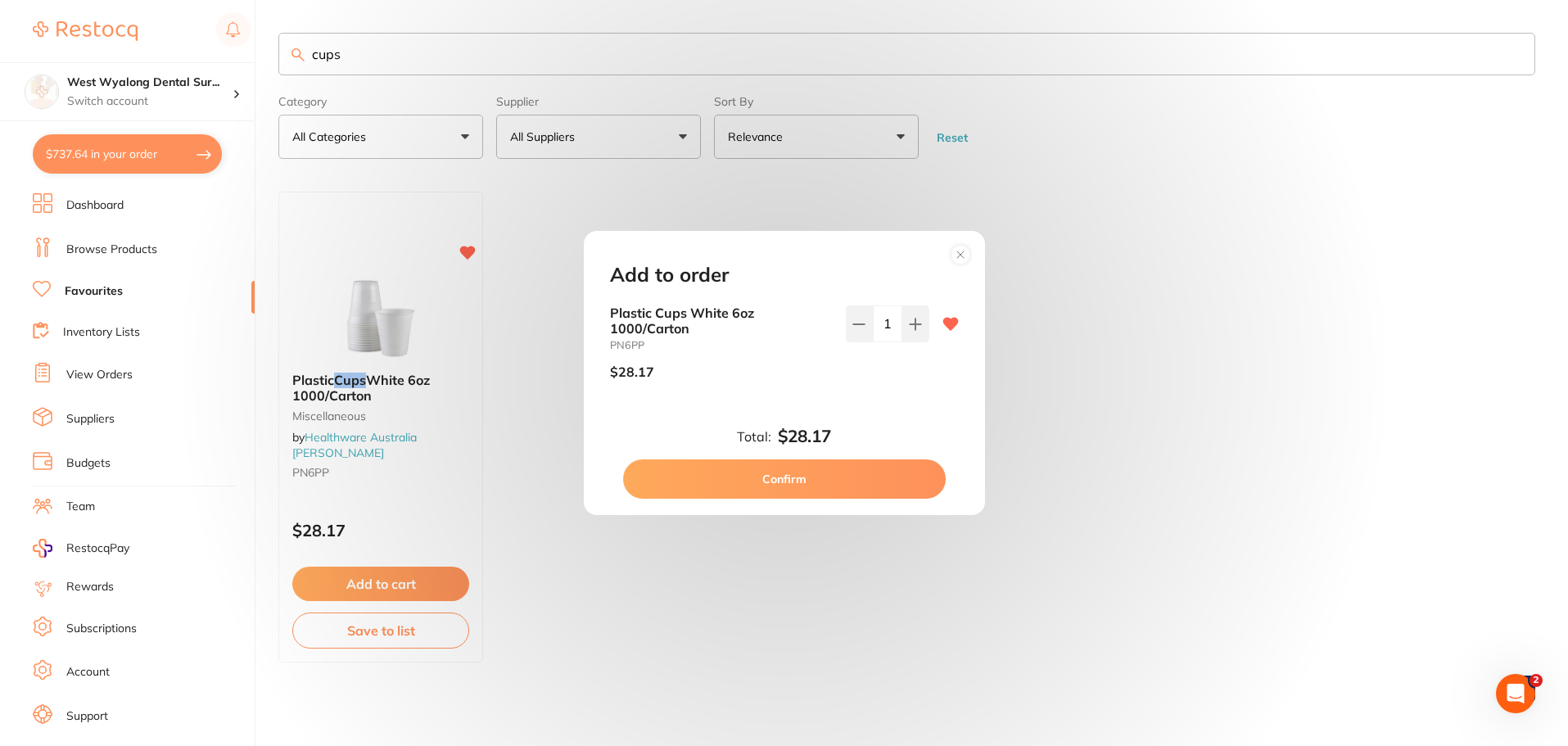
click at [779, 480] on button "Confirm" at bounding box center [784, 480] width 323 height 40
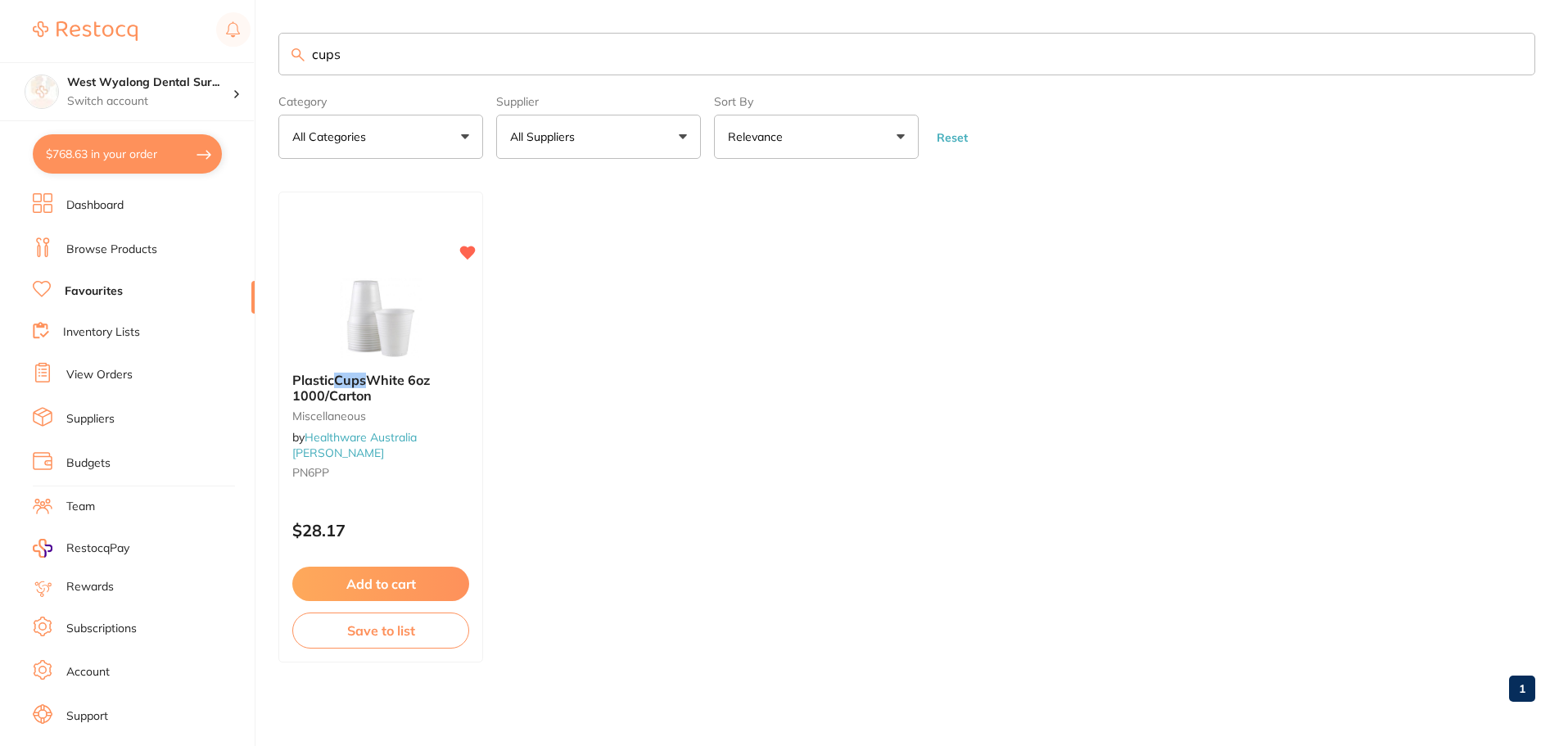
click at [123, 149] on button "$768.63 in your order" at bounding box center [127, 154] width 189 height 40
checkbox input "true"
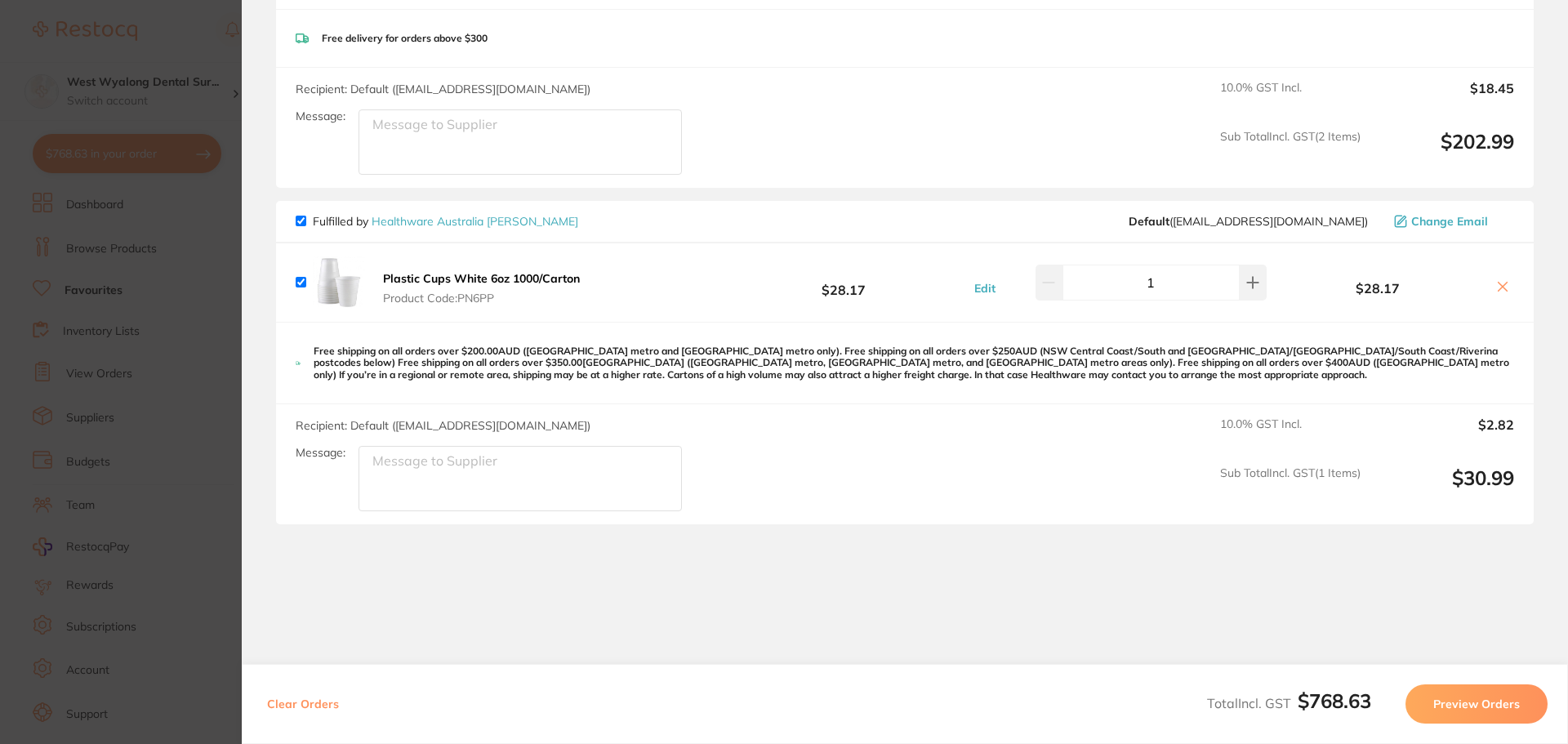
scroll to position [1528, 0]
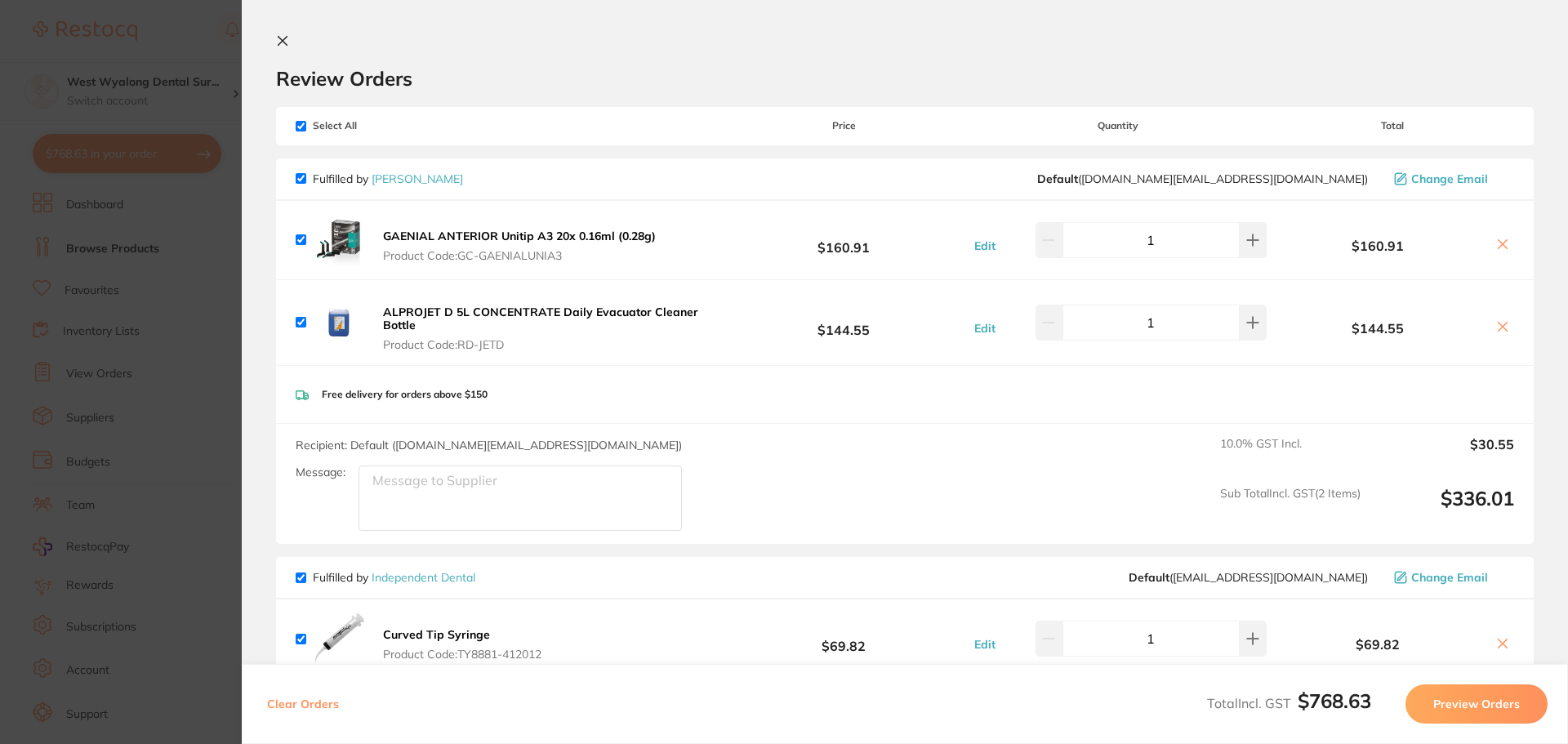
click at [279, 37] on icon at bounding box center [283, 41] width 9 height 9
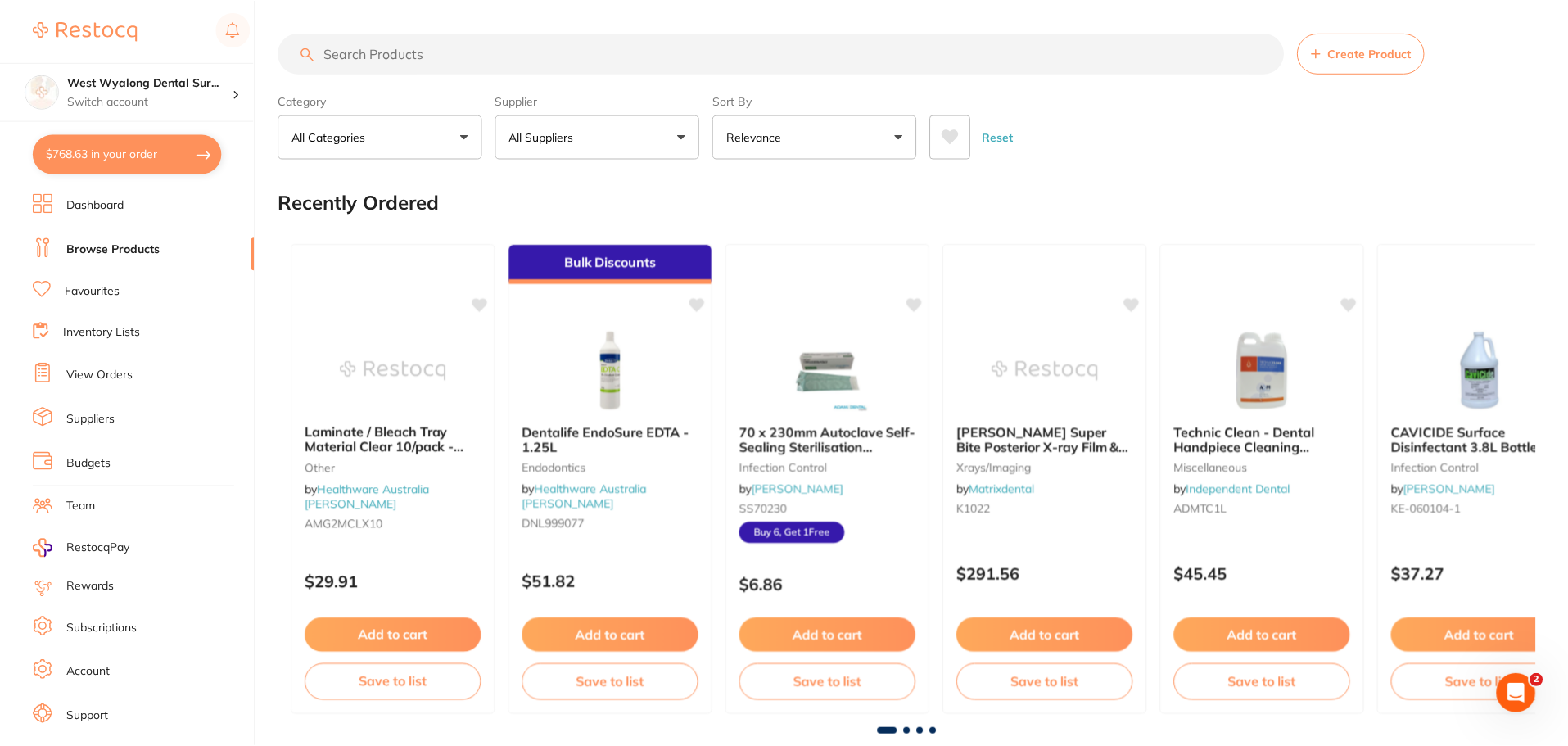
scroll to position [5, 0]
